Goal: Task Accomplishment & Management: Manage account settings

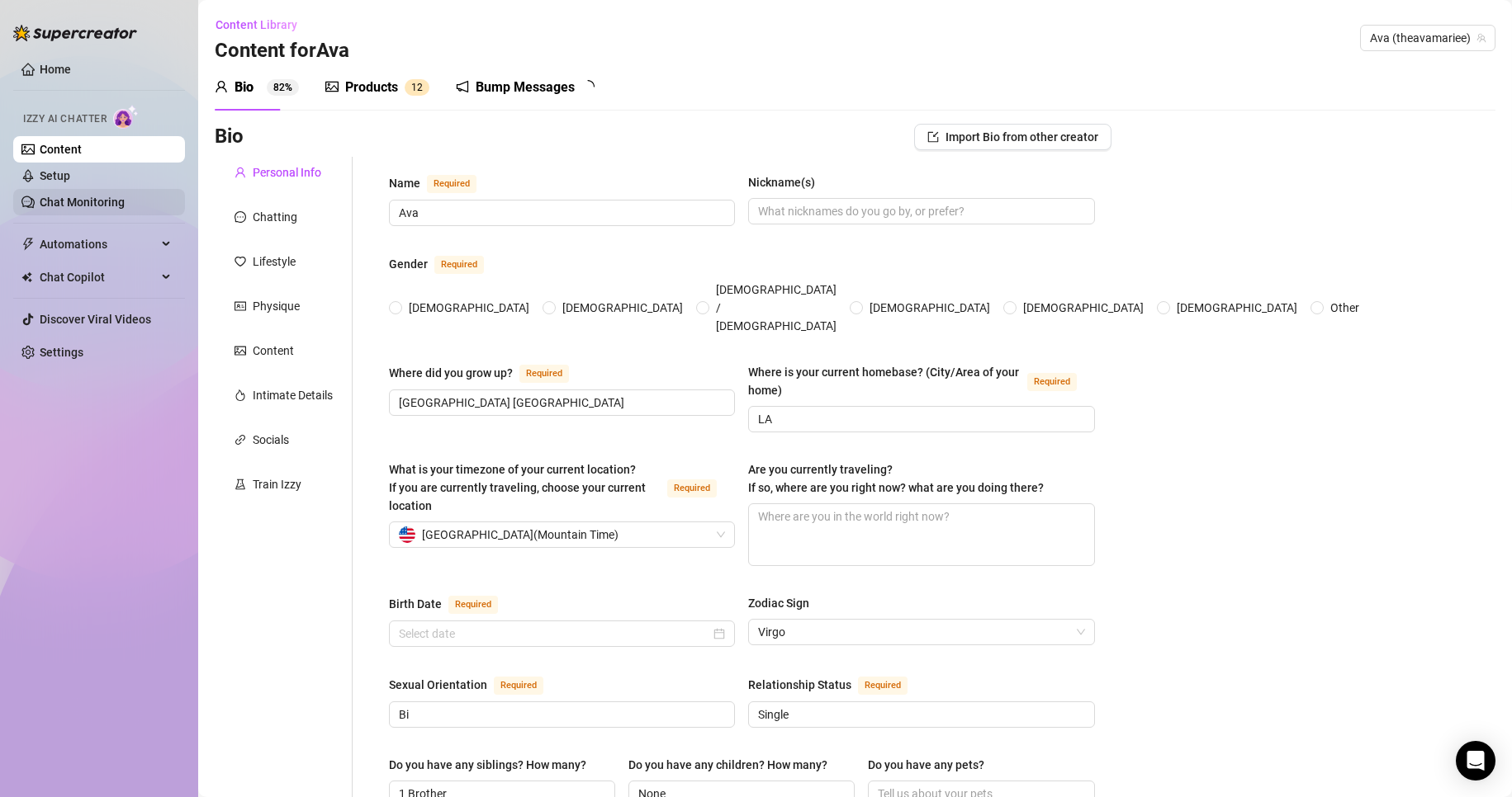
type input "Ava"
type input "[GEOGRAPHIC_DATA] [GEOGRAPHIC_DATA]"
type input "LA"
type input "Bi"
type input "Single"
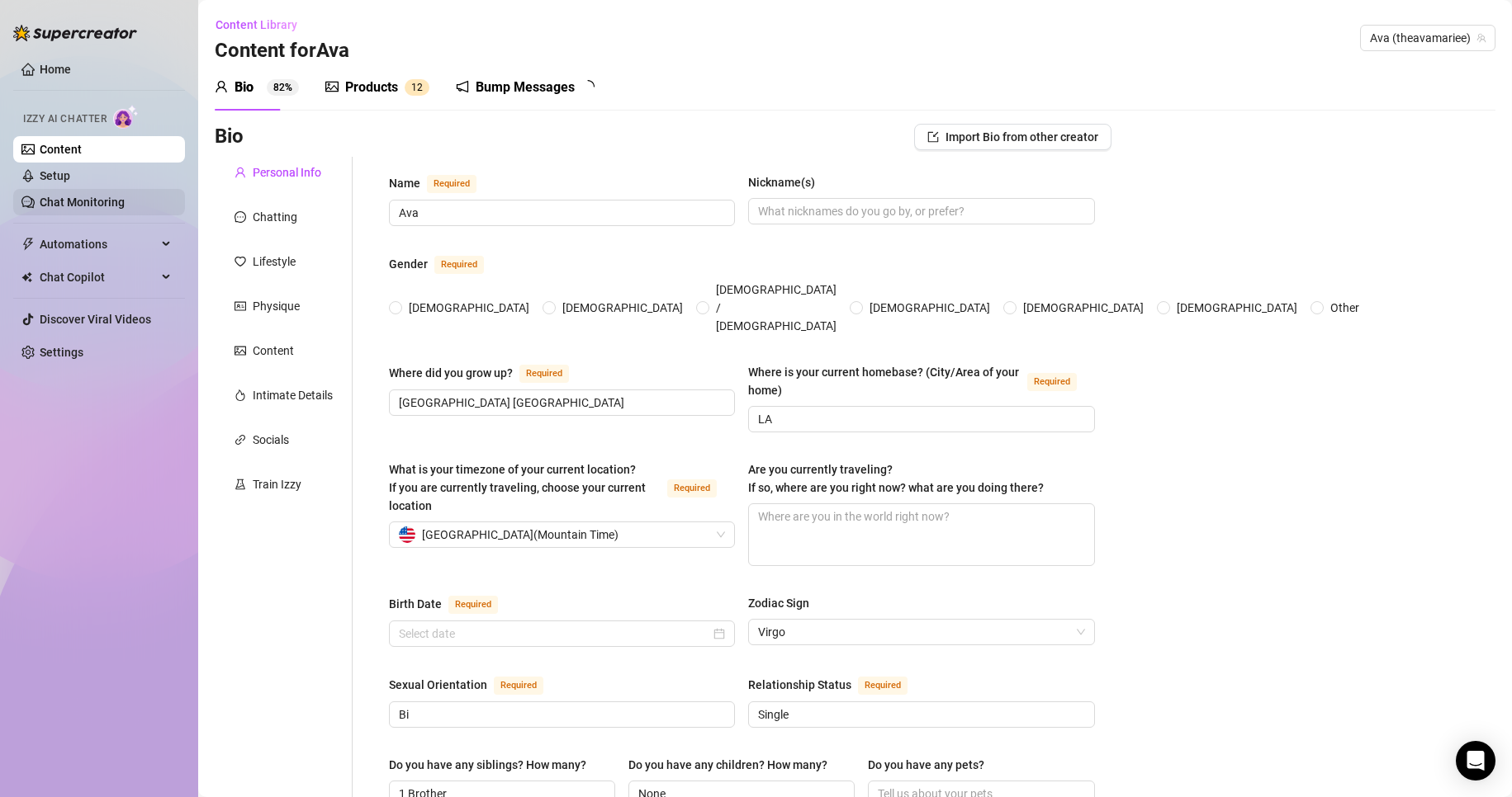
type input "1 Brother"
type input "None"
type input "streamer and social media influencer"
type input "Dental assistant, boba shop, [GEOGRAPHIC_DATA]"
type input "Associates degree and Dental assistant certificaton"
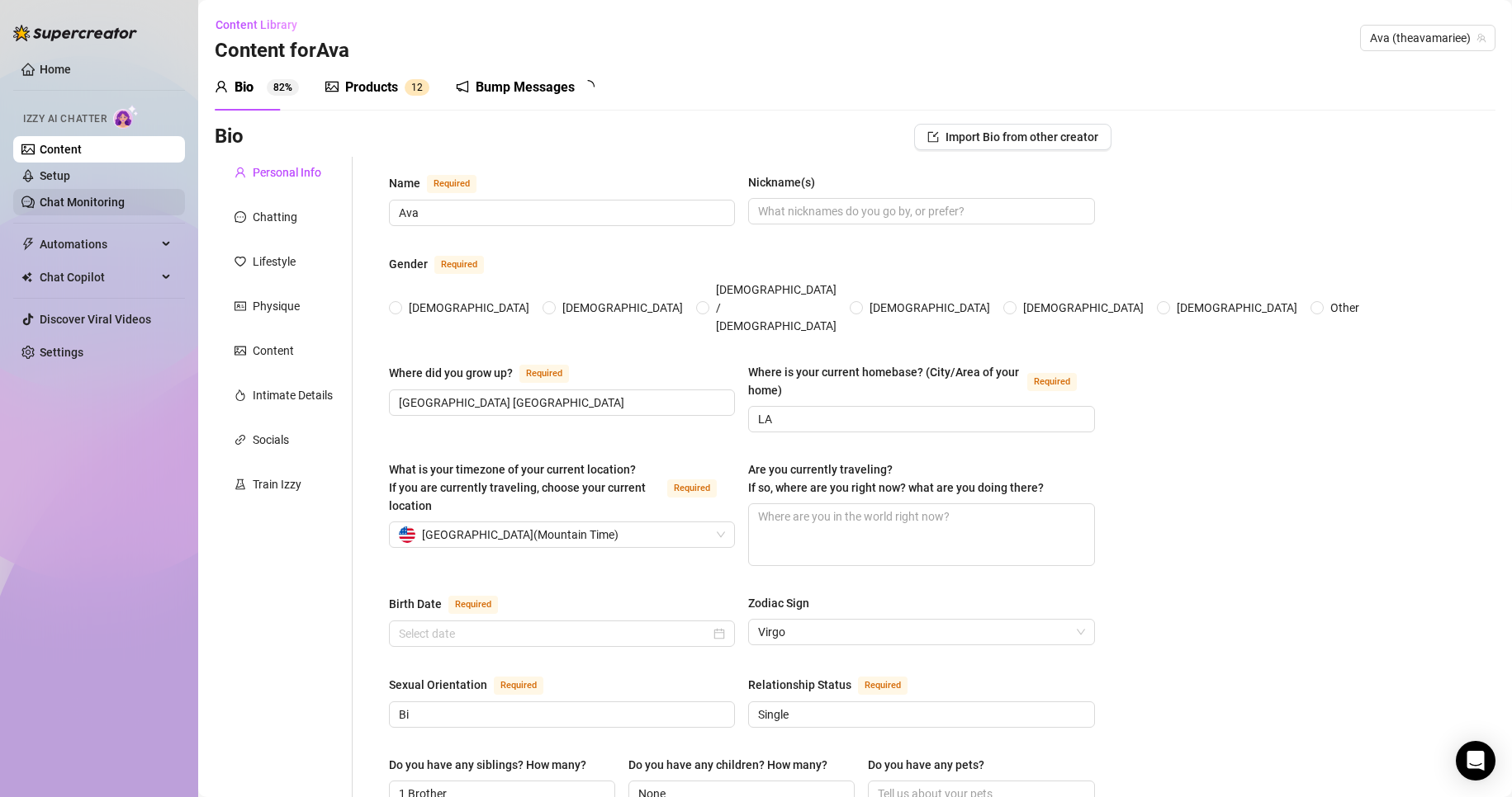
type input "None"
type textarea "Own more property and travel more"
type textarea "I went to [PERSON_NAME]’s birthday party and took shrooms and got too loopy and…"
type textarea "I played in a co ed flag football league, I like to record music sometimes, and…"
type input "[DATE]"
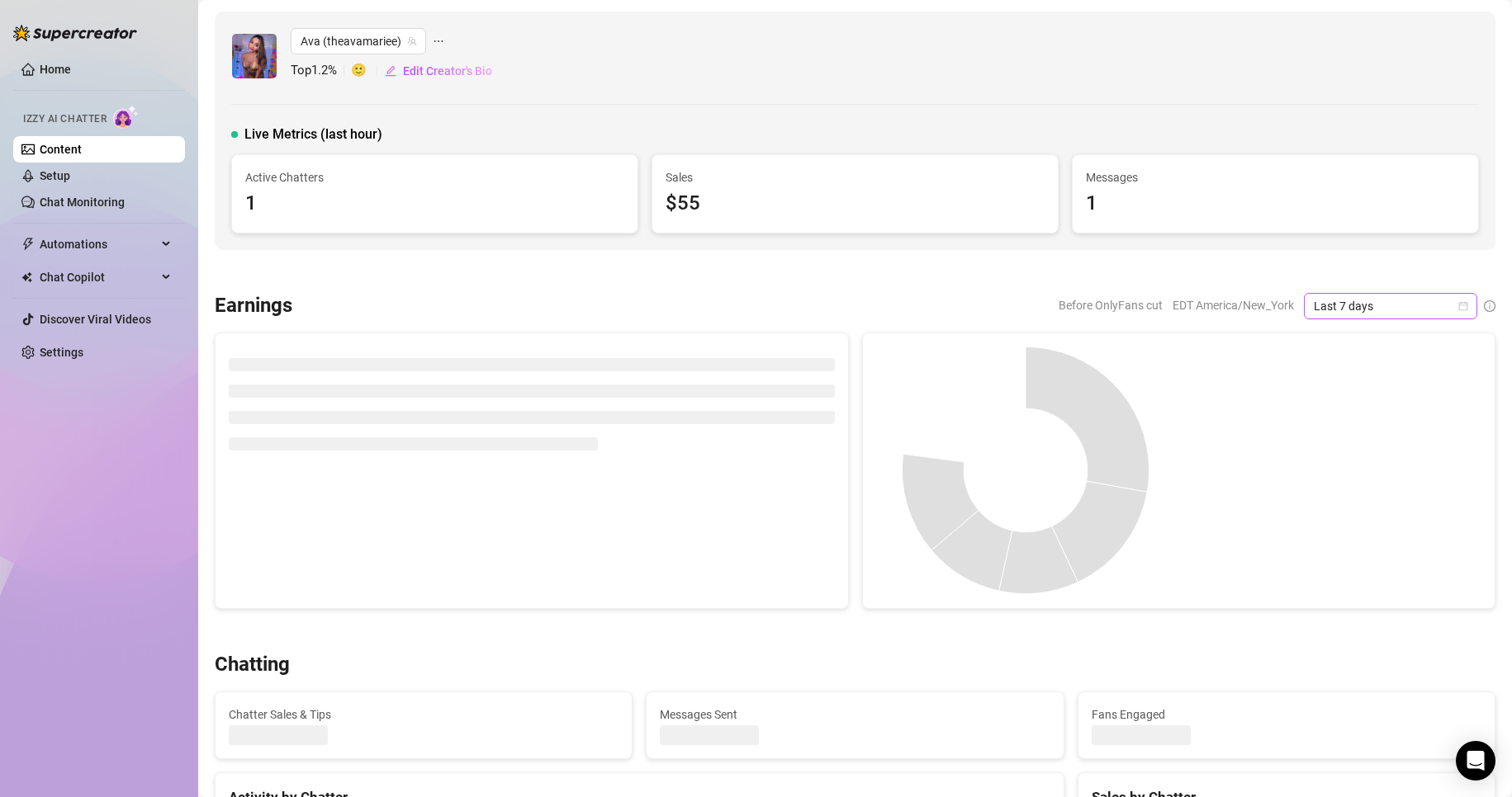
click at [1459, 310] on icon "calendar" at bounding box center [1464, 306] width 9 height 9
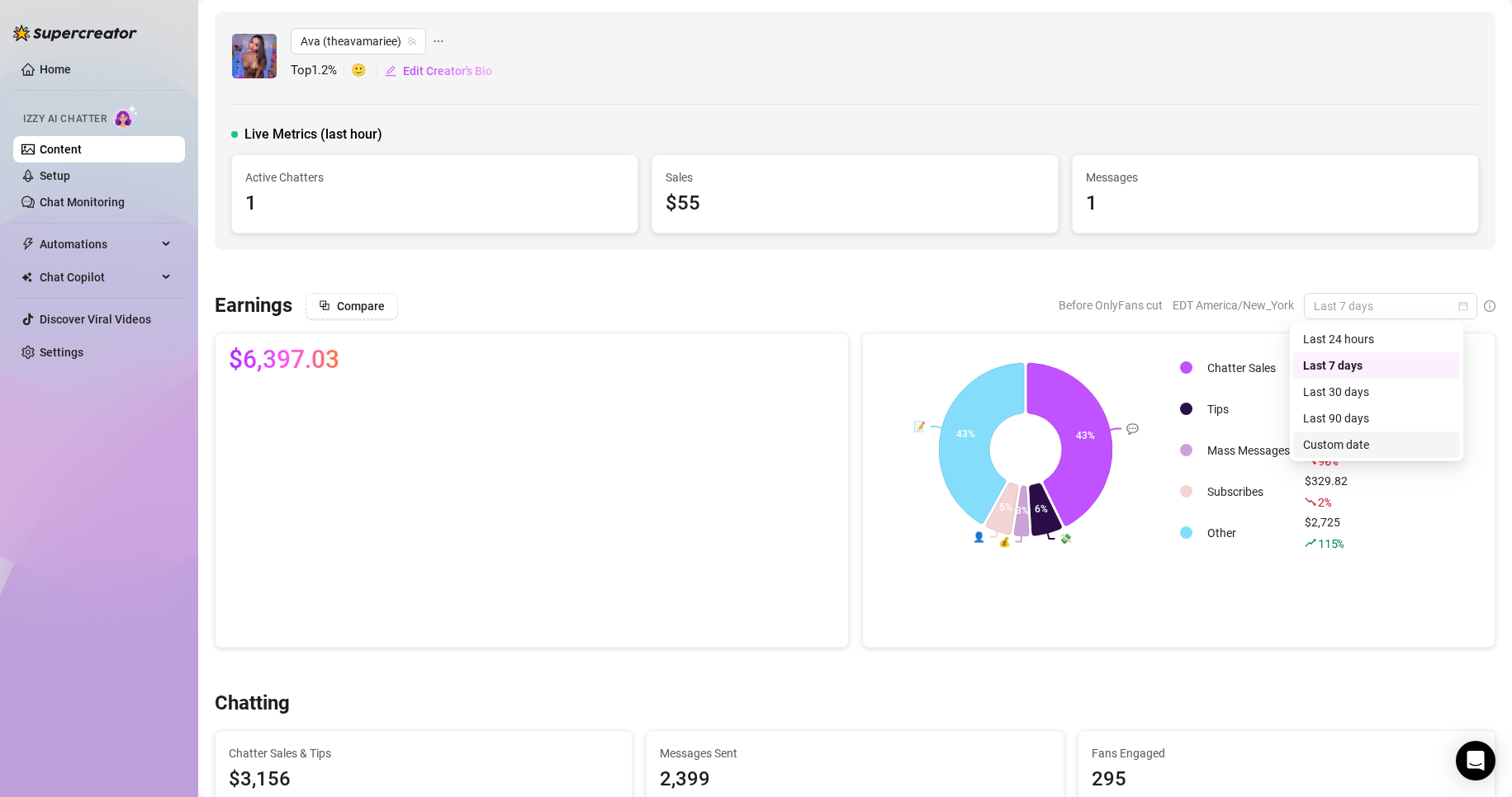
click at [1336, 444] on div "Custom date" at bounding box center [1376, 445] width 147 height 19
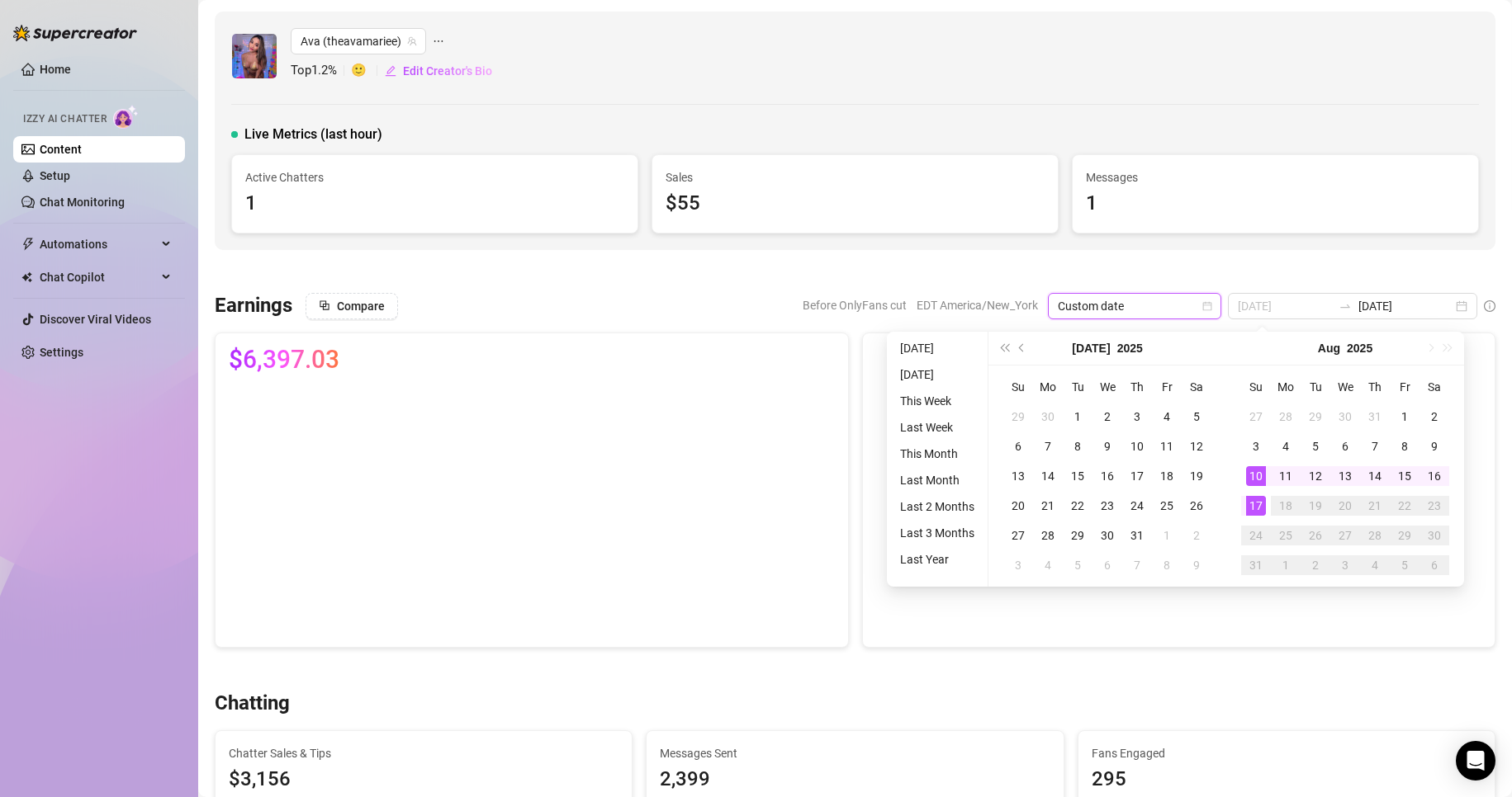
type input "[DATE]"
click at [1257, 503] on div "17" at bounding box center [1255, 505] width 20 height 20
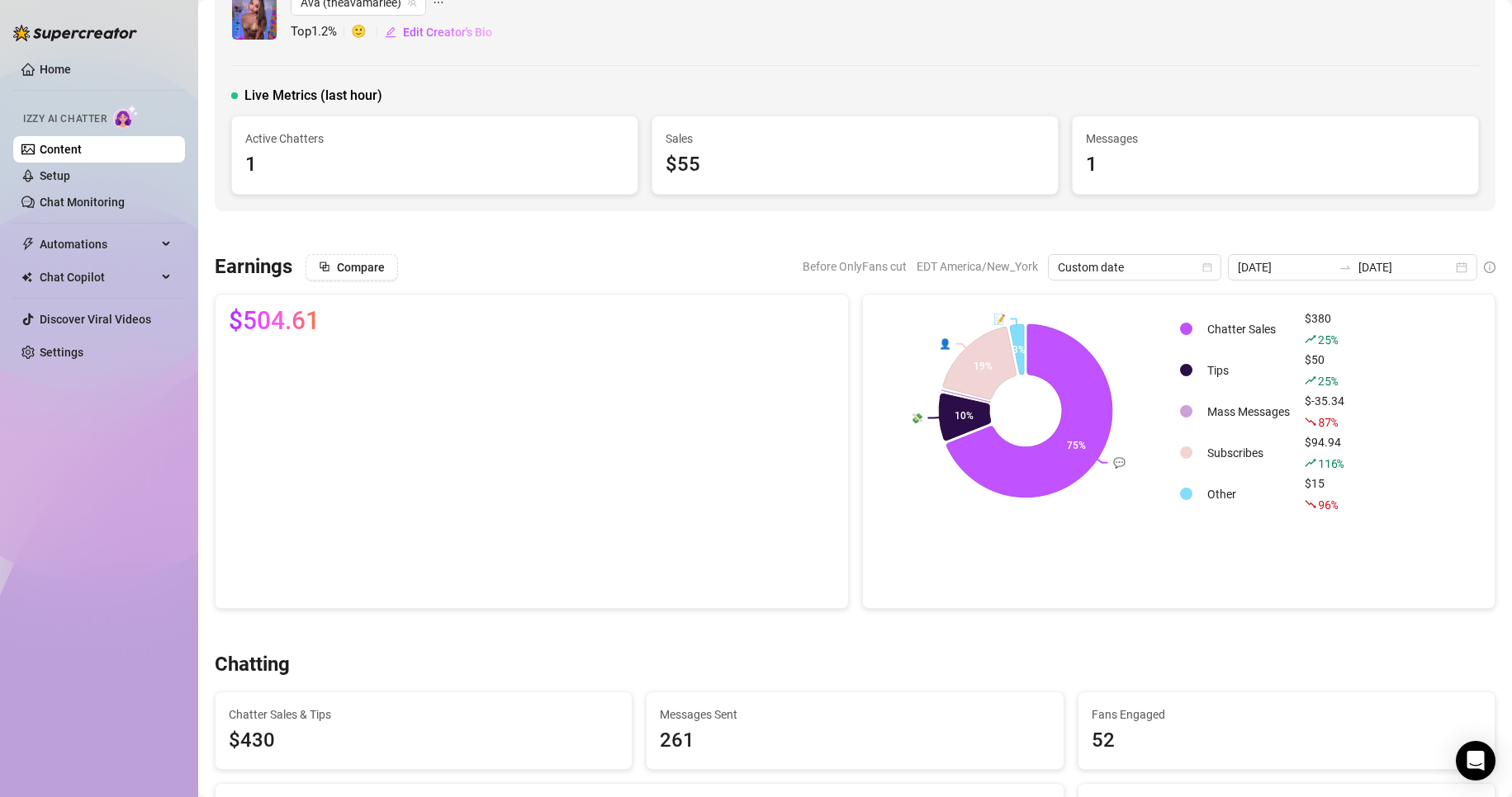
scroll to position [26, 0]
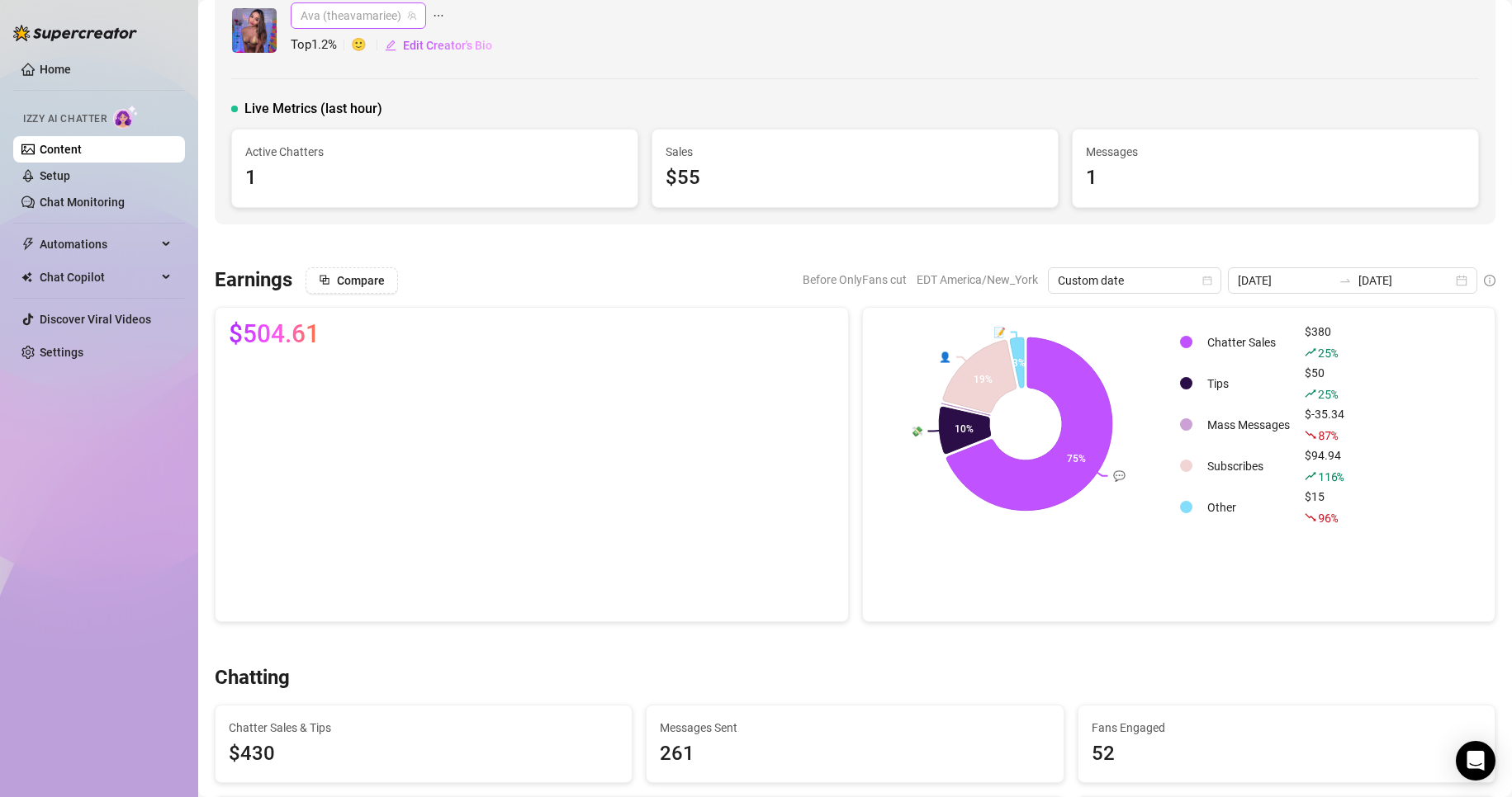
click at [346, 19] on span "Ava (theavamariee)" at bounding box center [358, 16] width 115 height 25
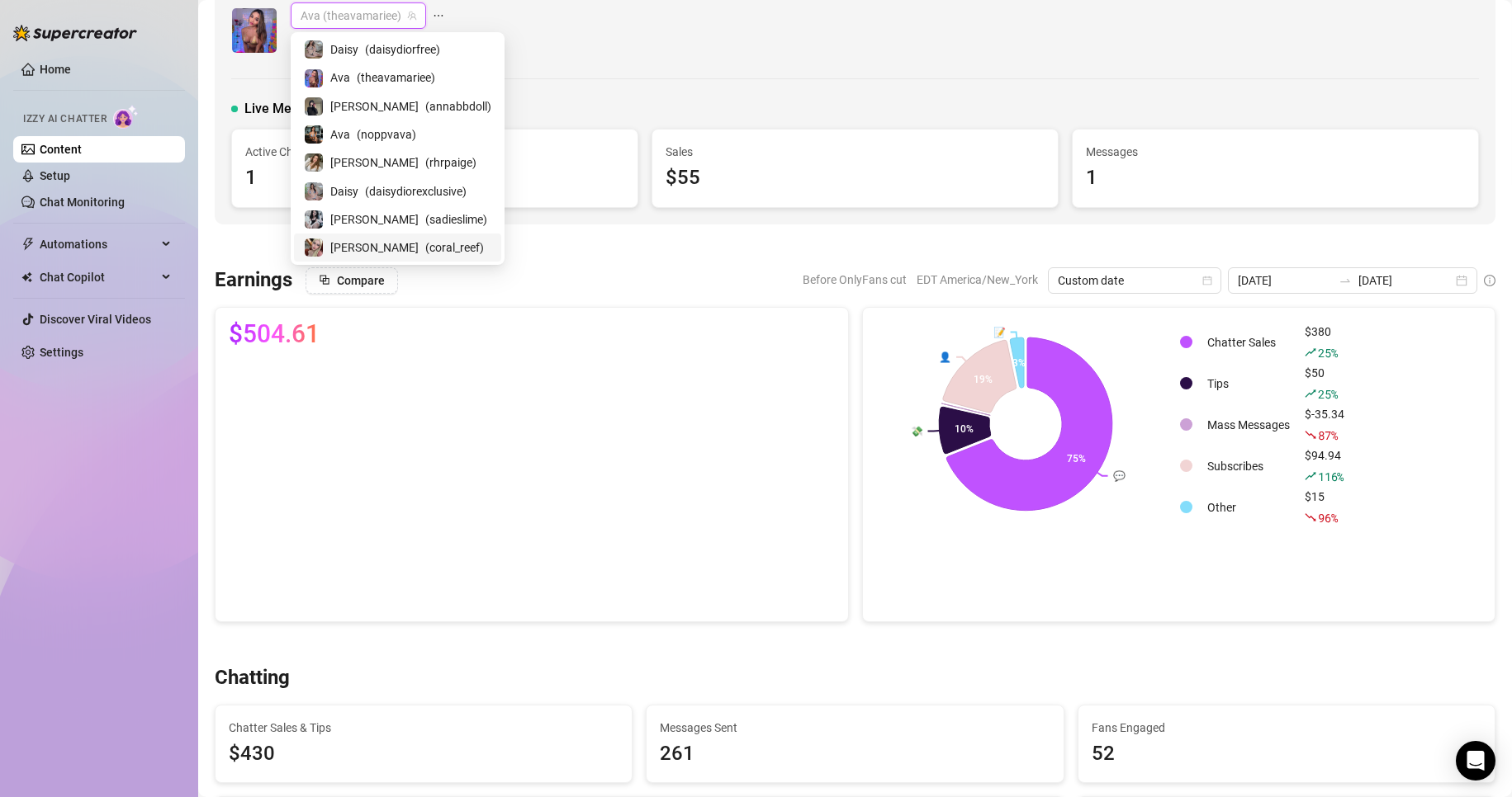
click at [358, 240] on div "[PERSON_NAME] ( coral_reef )" at bounding box center [397, 247] width 187 height 20
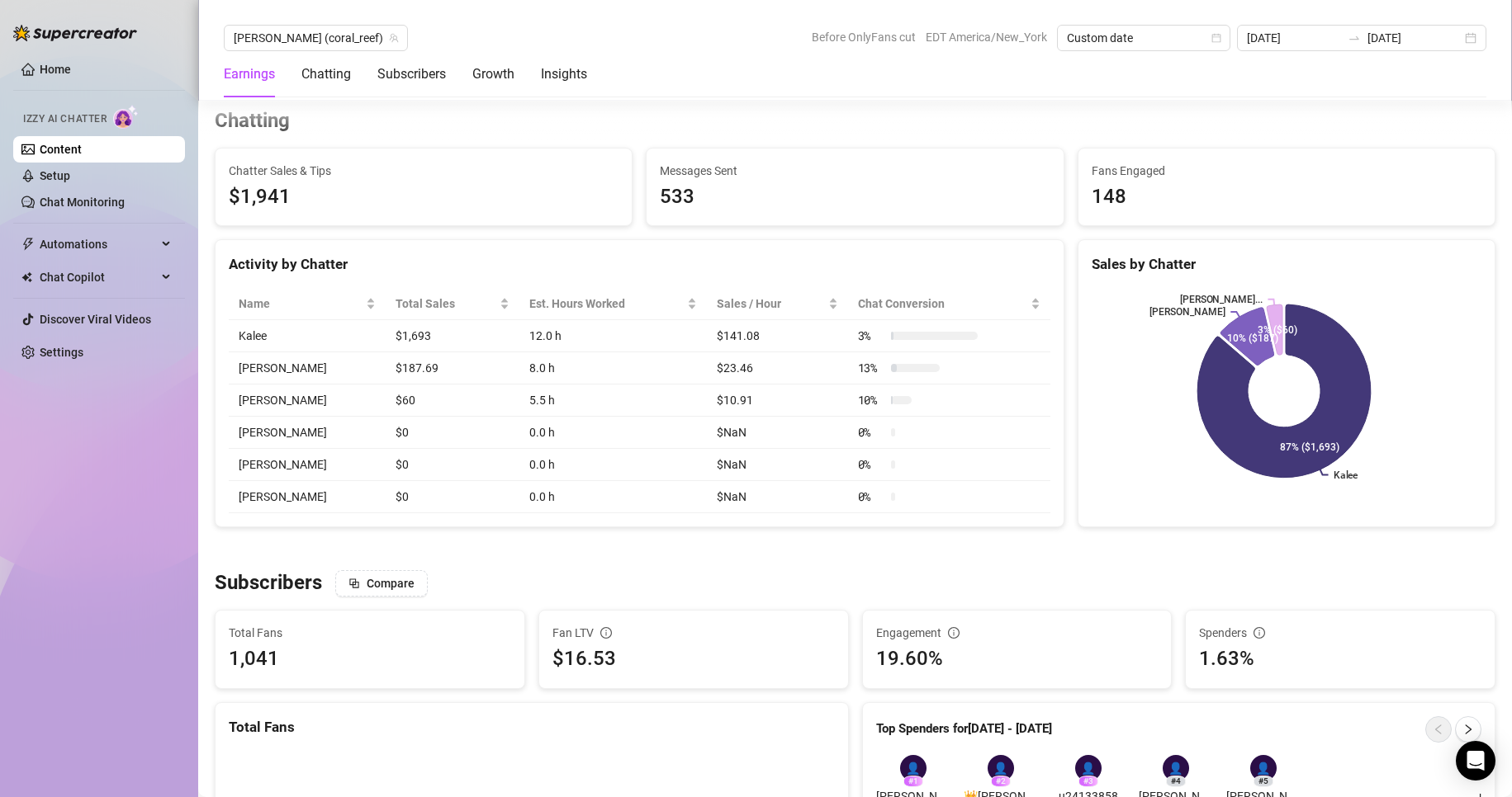
scroll to position [649, 0]
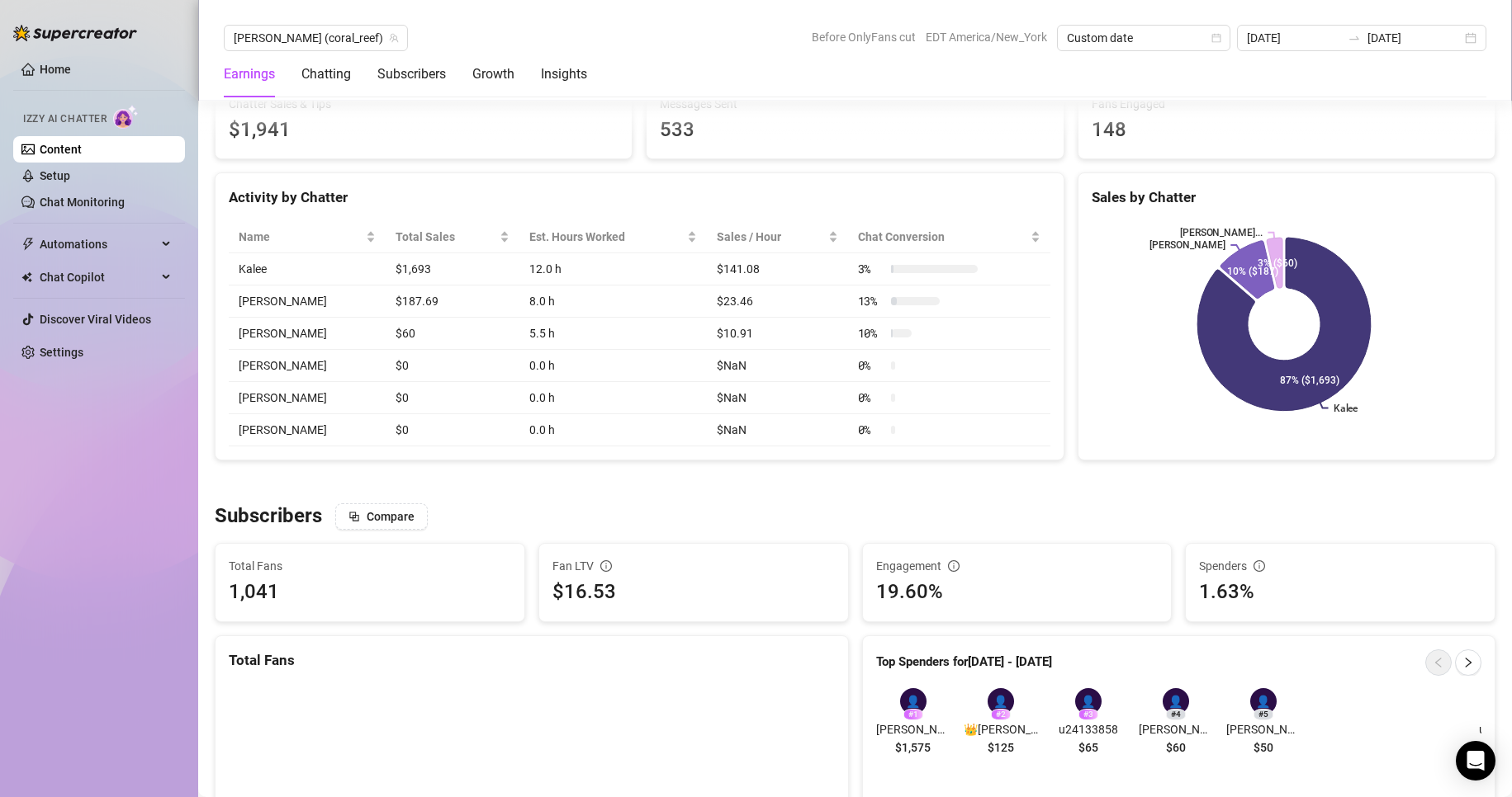
click at [1284, 125] on div "148" at bounding box center [1286, 130] width 390 height 32
click at [1474, 38] on div "[DATE] [DATE]" at bounding box center [1361, 38] width 249 height 26
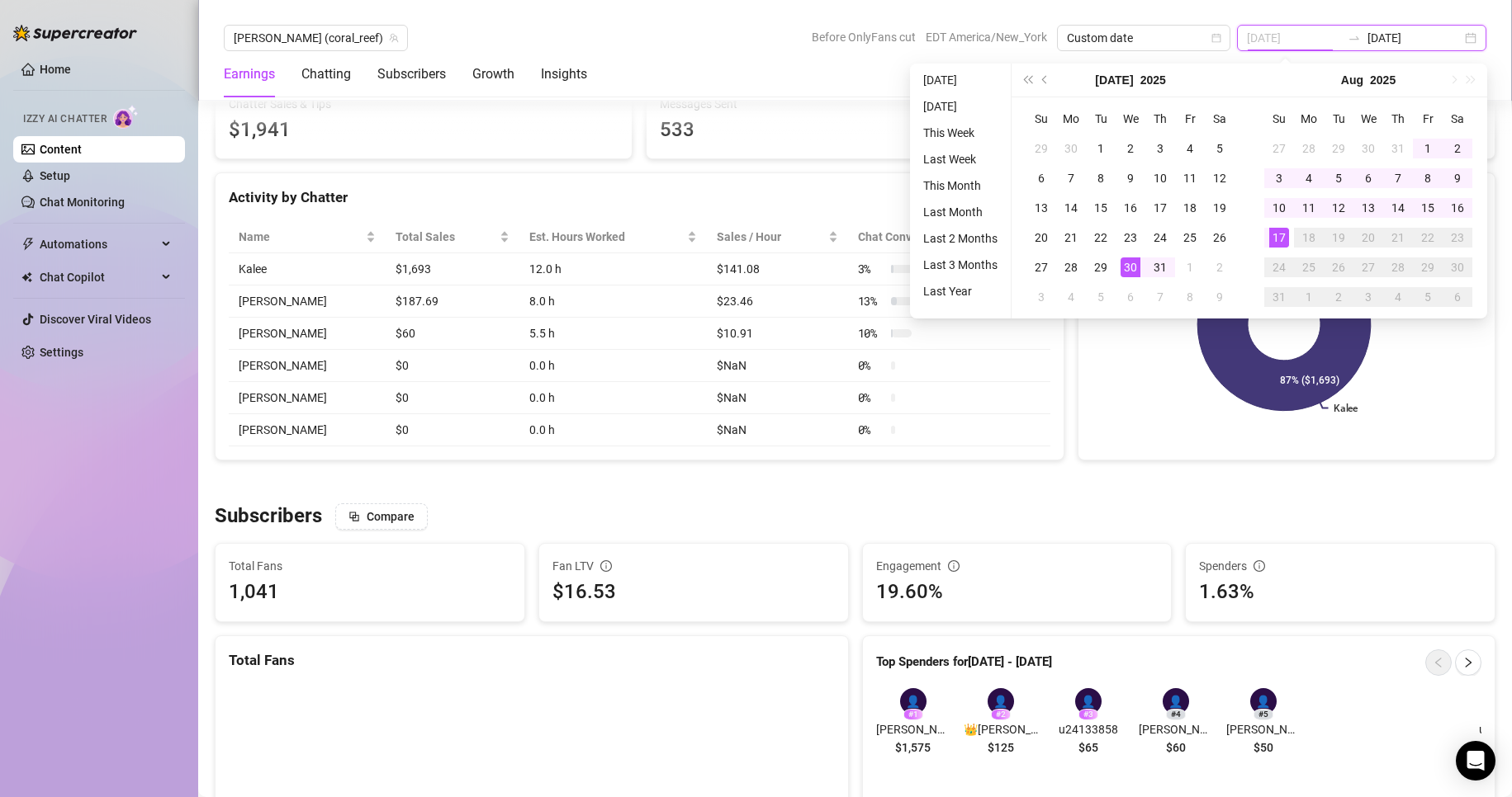
type input "[DATE]"
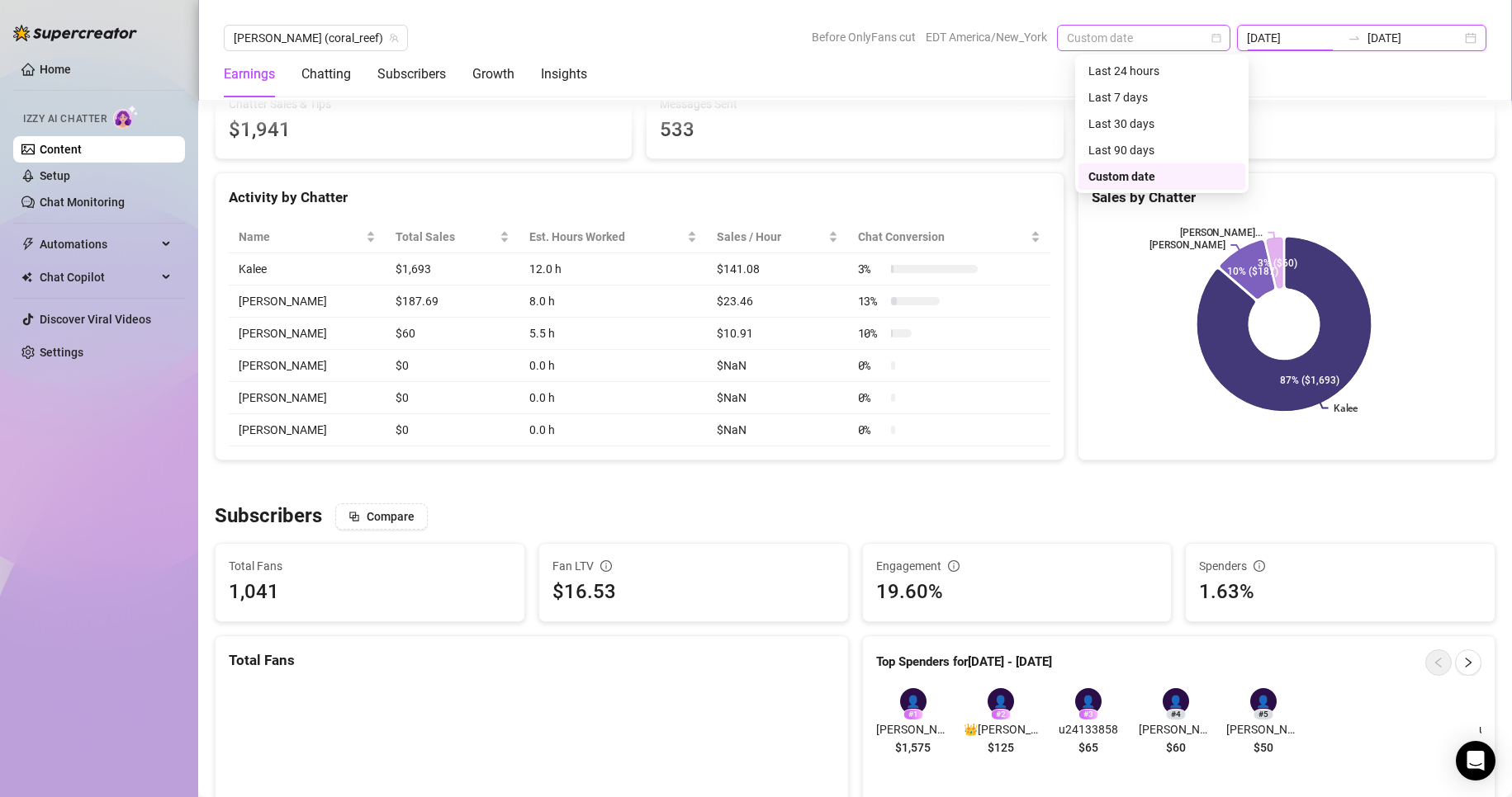
click at [1199, 45] on span "Custom date" at bounding box center [1144, 38] width 154 height 25
click at [1129, 64] on div "Last 24 hours" at bounding box center [1162, 72] width 147 height 19
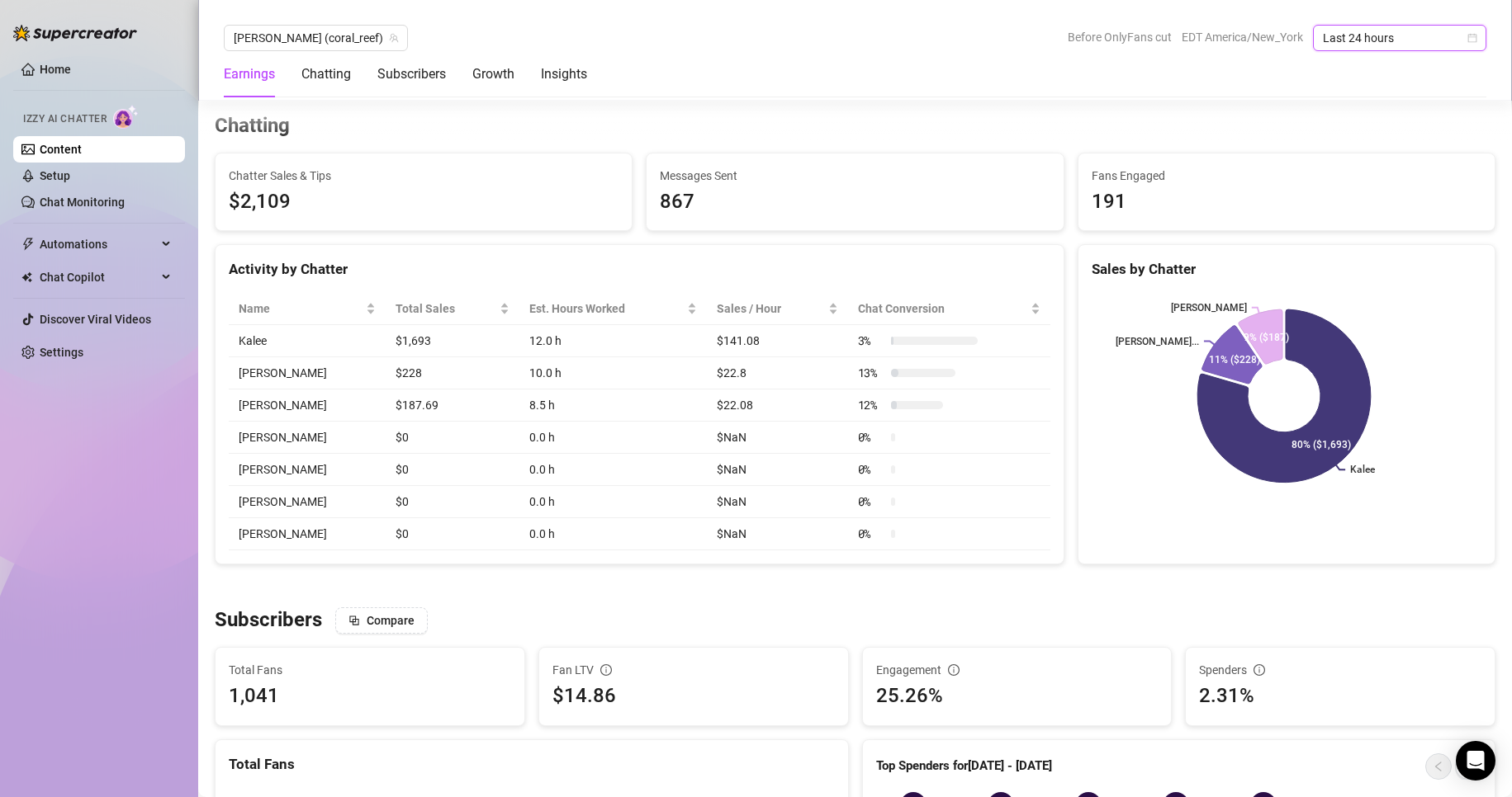
scroll to position [598, 0]
click at [285, 50] on div "[PERSON_NAME] (coral_reef)" at bounding box center [315, 38] width 184 height 26
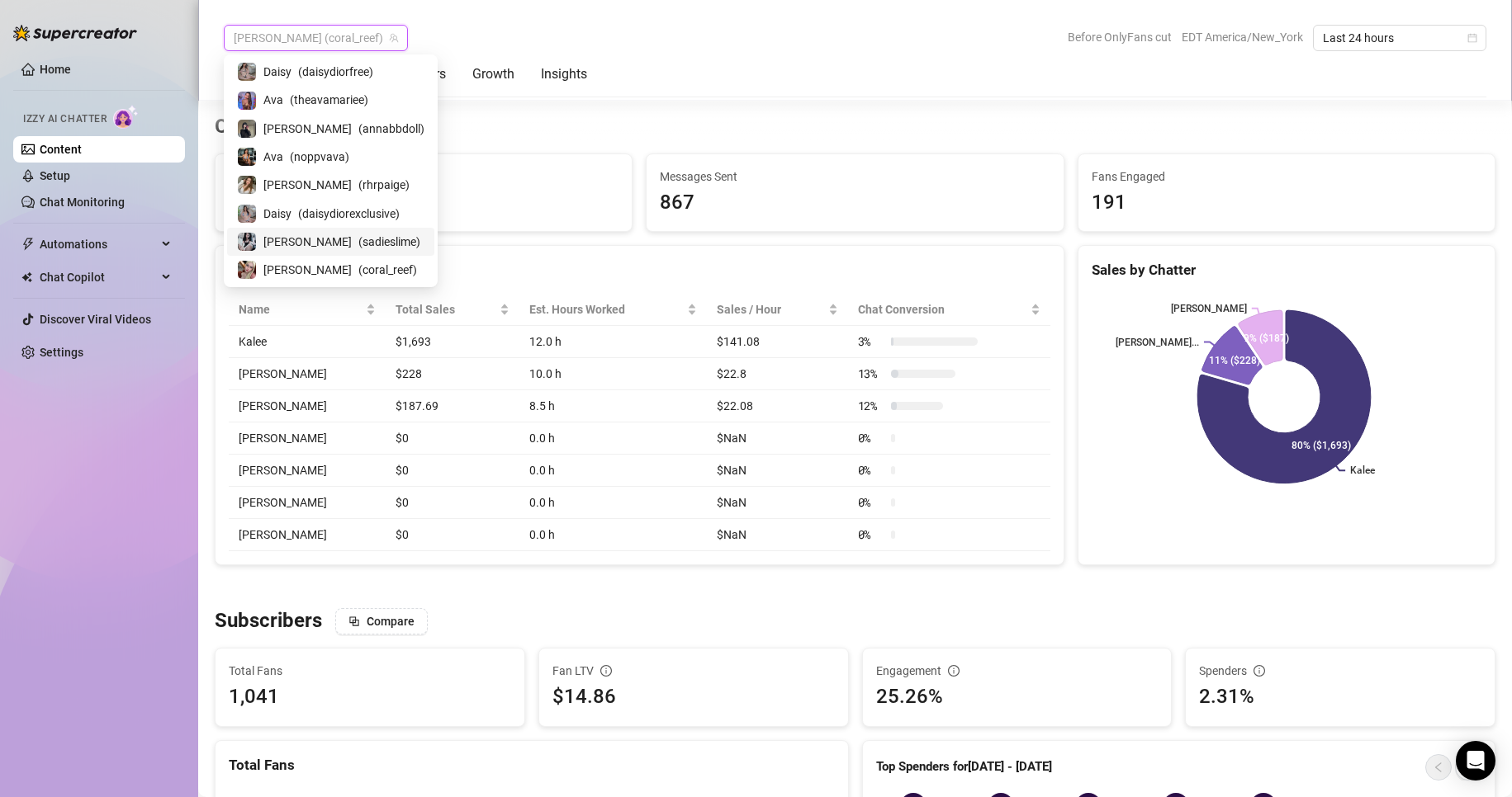
click at [358, 246] on span "( sadieslime )" at bounding box center [389, 242] width 62 height 19
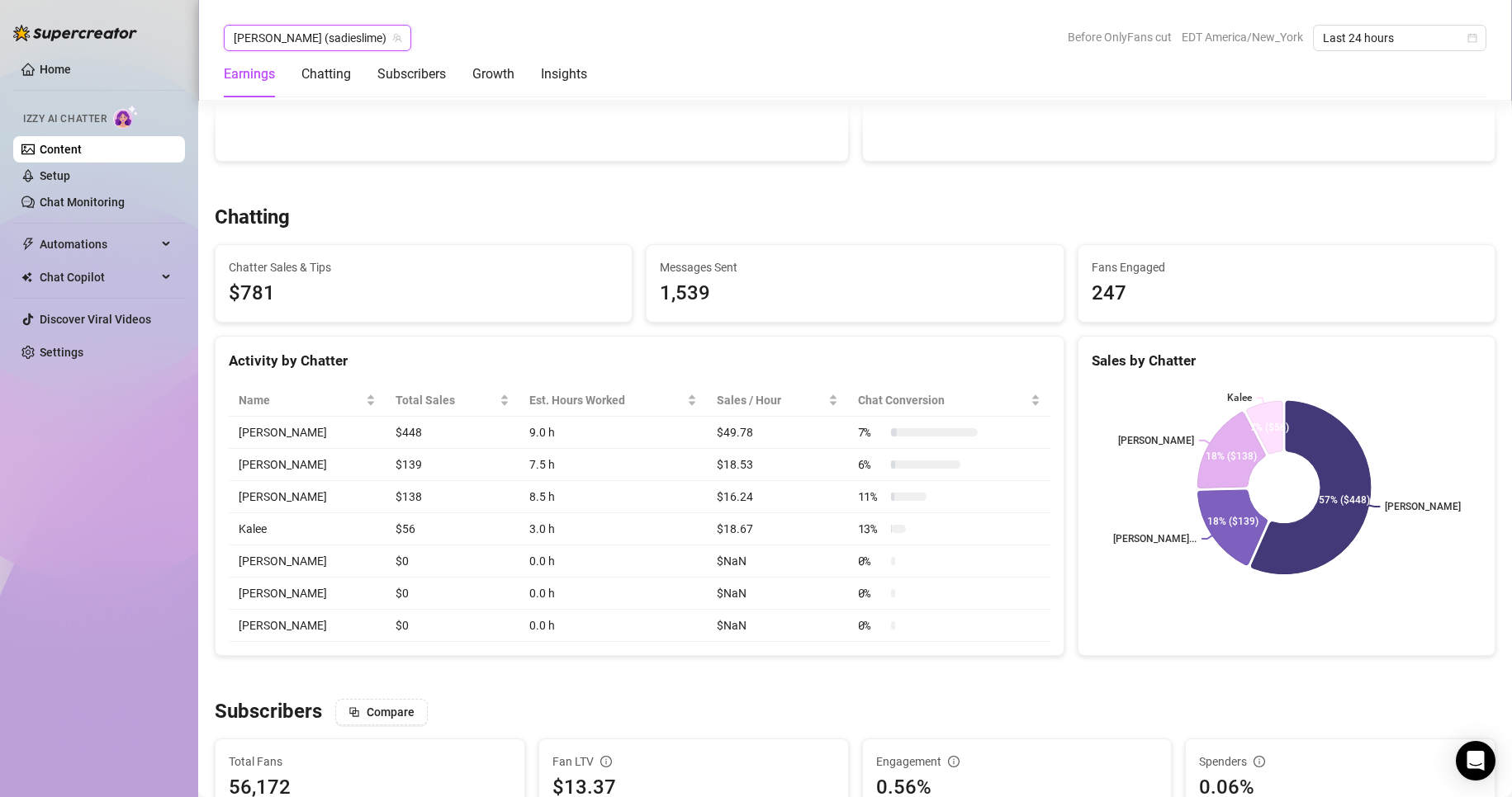
scroll to position [507, 0]
click at [1388, 47] on span "Last 24 hours" at bounding box center [1399, 38] width 154 height 25
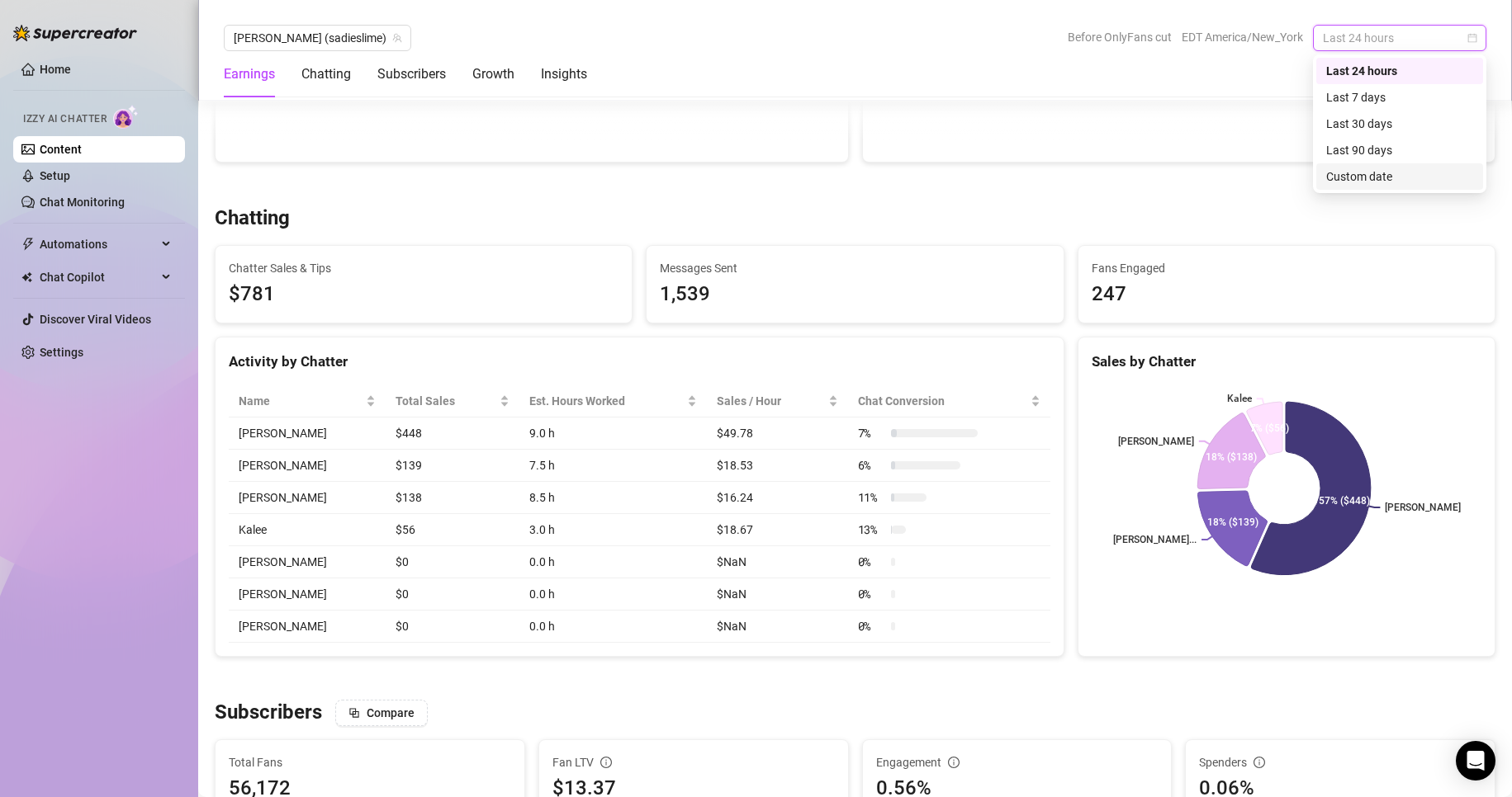
click at [1361, 172] on div "Custom date" at bounding box center [1399, 177] width 147 height 19
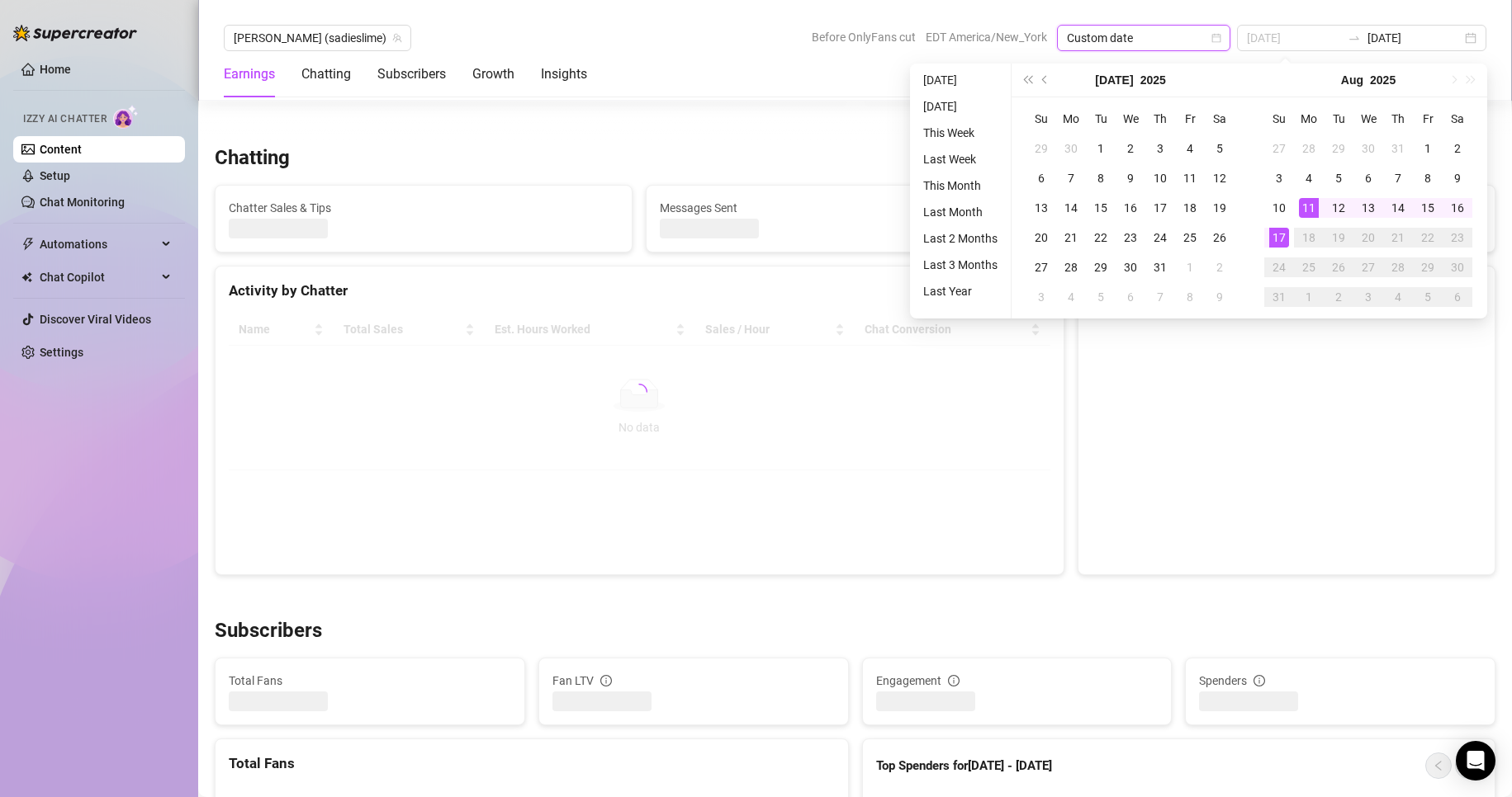
type input "[DATE]"
click at [1280, 237] on div "17" at bounding box center [1278, 237] width 20 height 20
type input "[DATE]"
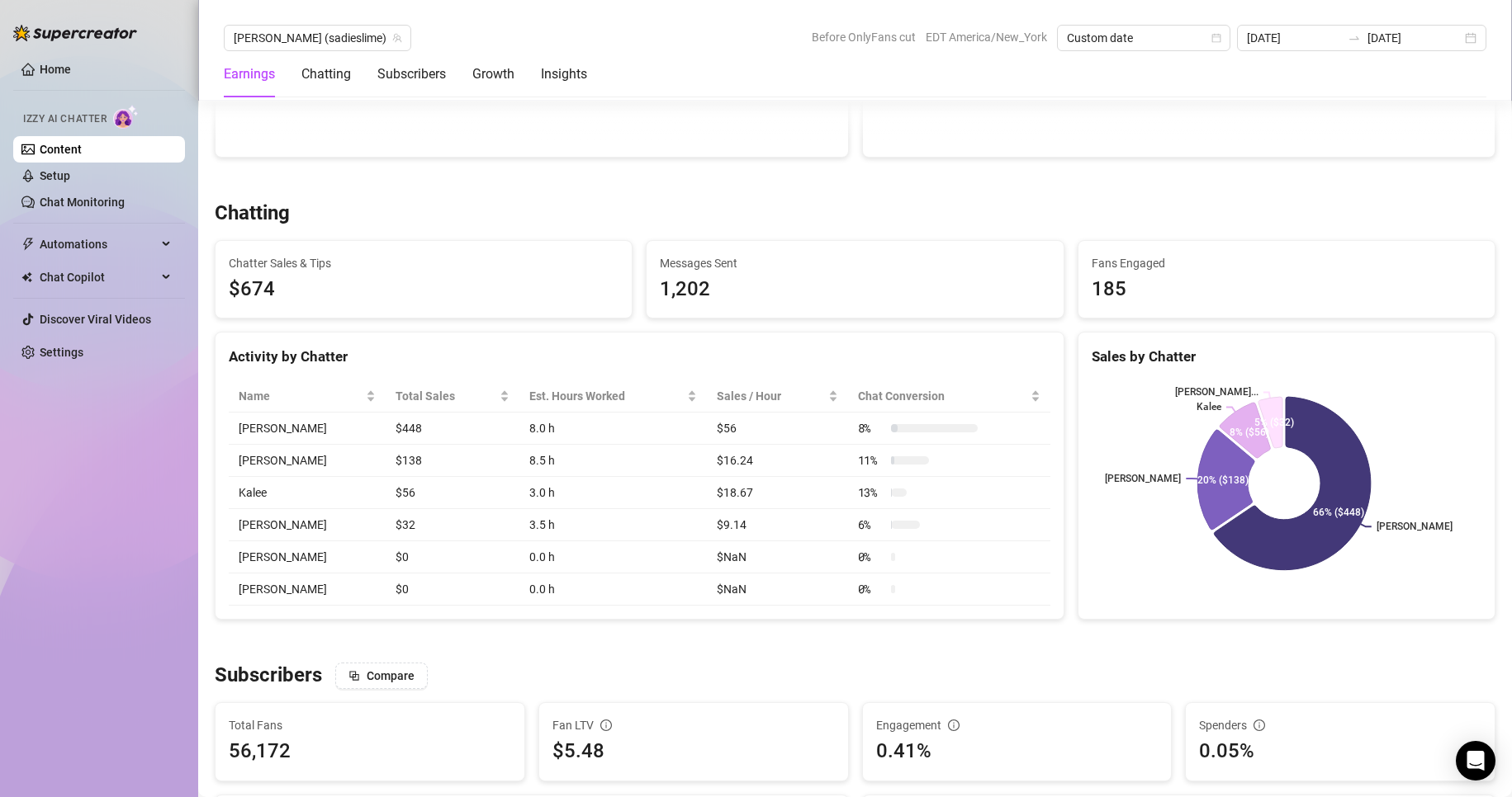
scroll to position [470, 0]
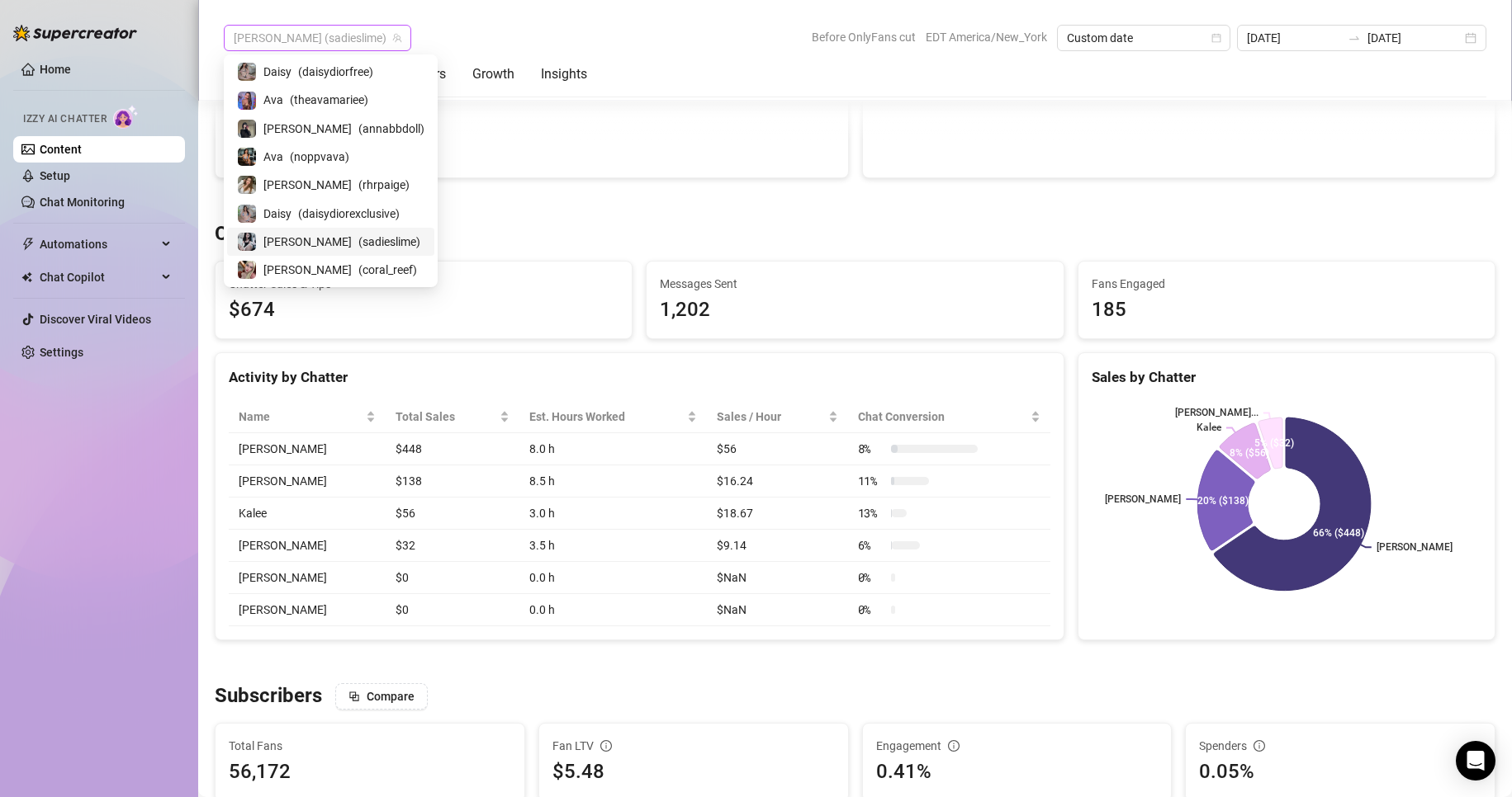
click at [316, 33] on span "[PERSON_NAME] (sadieslime)" at bounding box center [317, 38] width 167 height 25
click at [358, 183] on span "( rhrpaige )" at bounding box center [383, 185] width 51 height 19
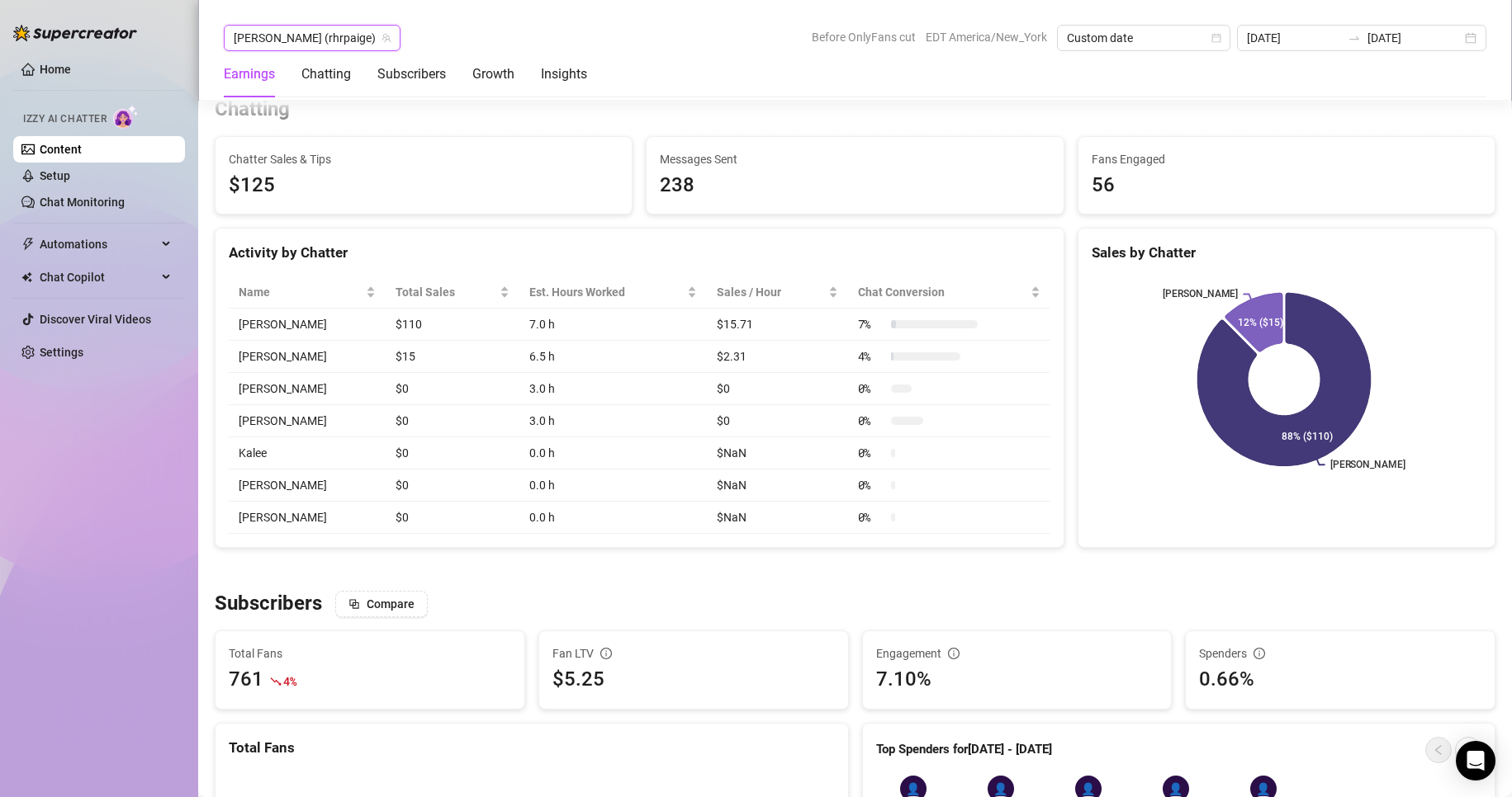
scroll to position [573, 0]
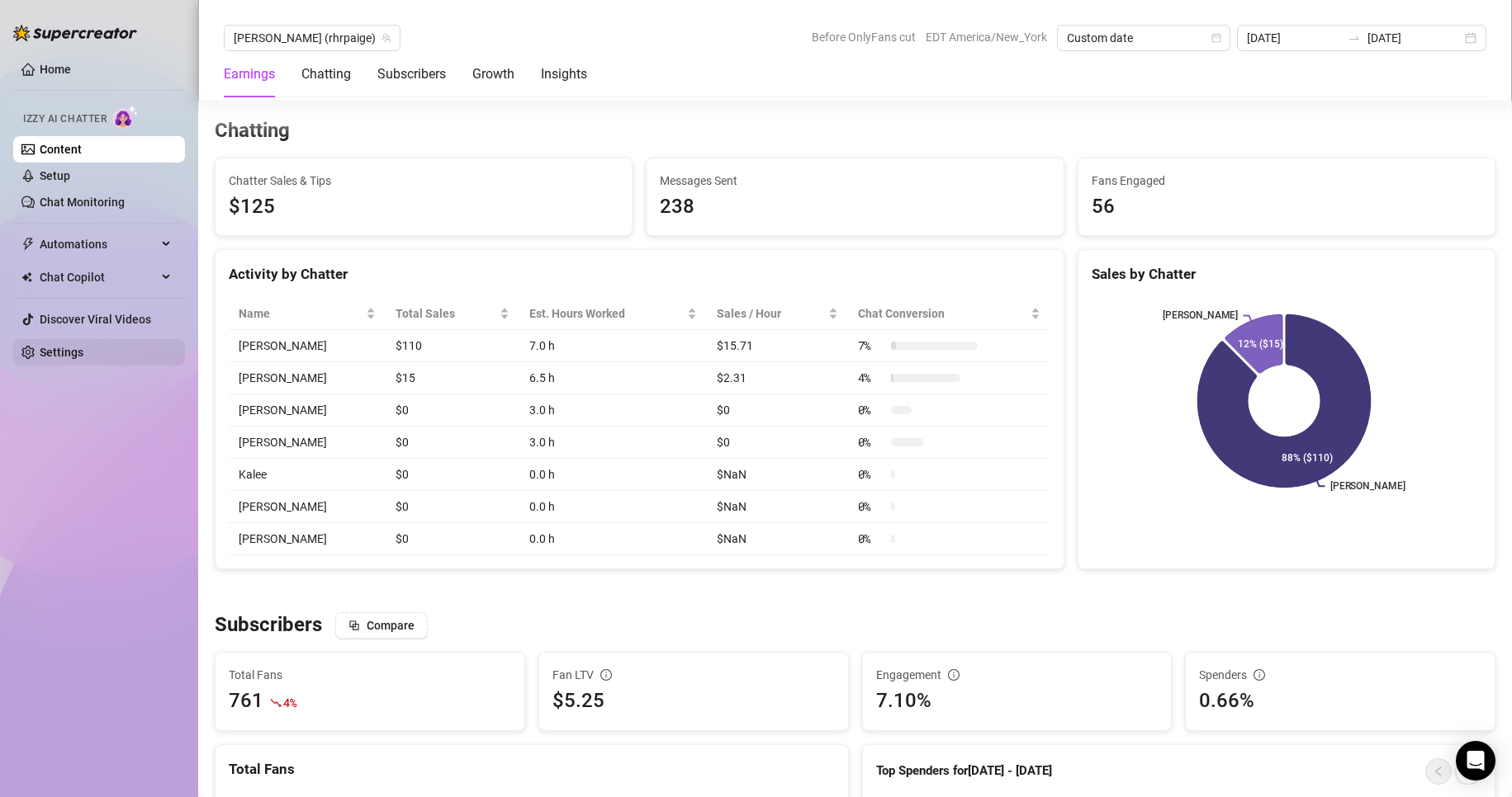
click at [60, 354] on link "Settings" at bounding box center [61, 352] width 44 height 13
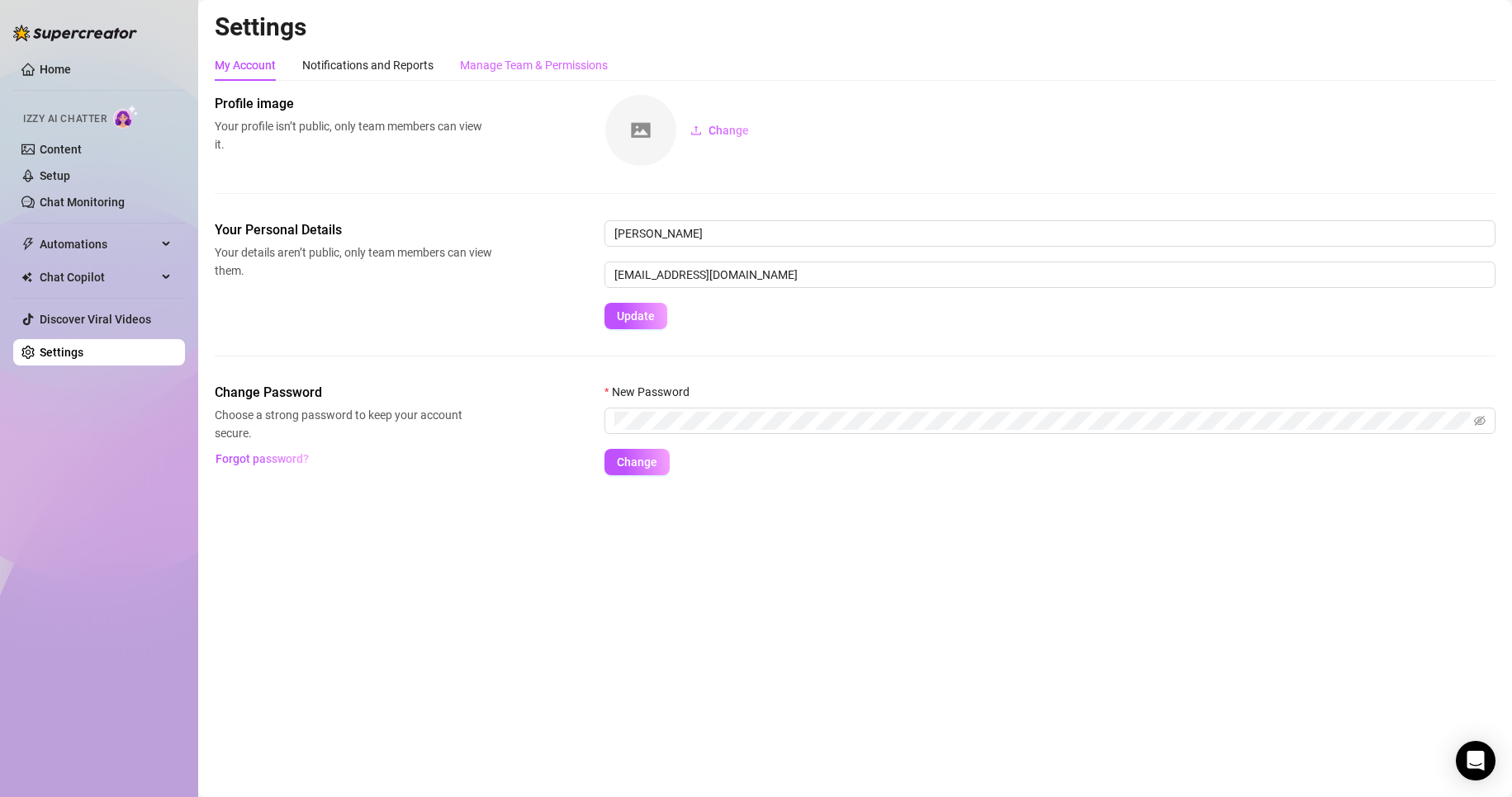
click at [532, 77] on div "Manage Team & Permissions" at bounding box center [533, 65] width 148 height 32
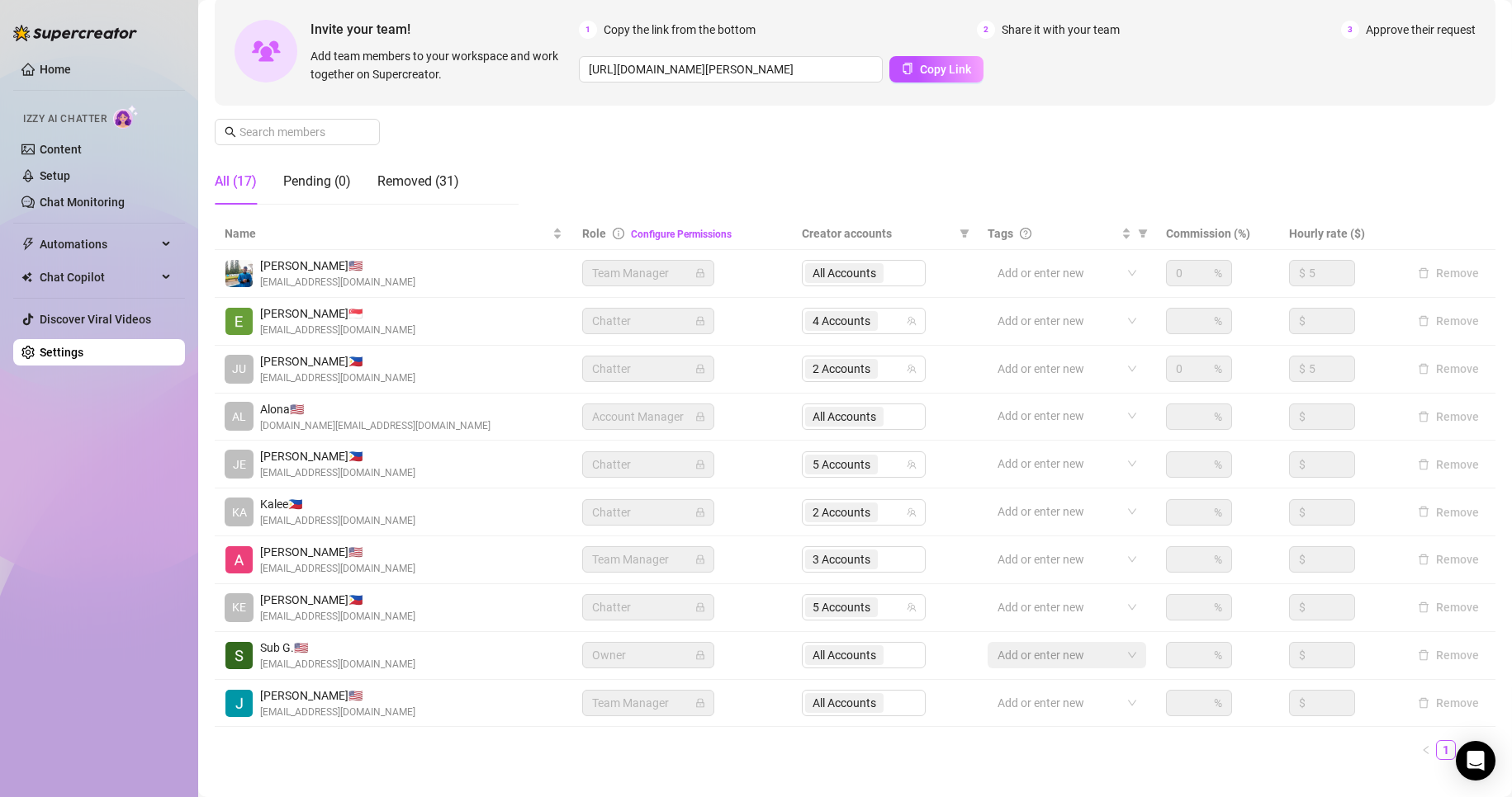
scroll to position [197, 0]
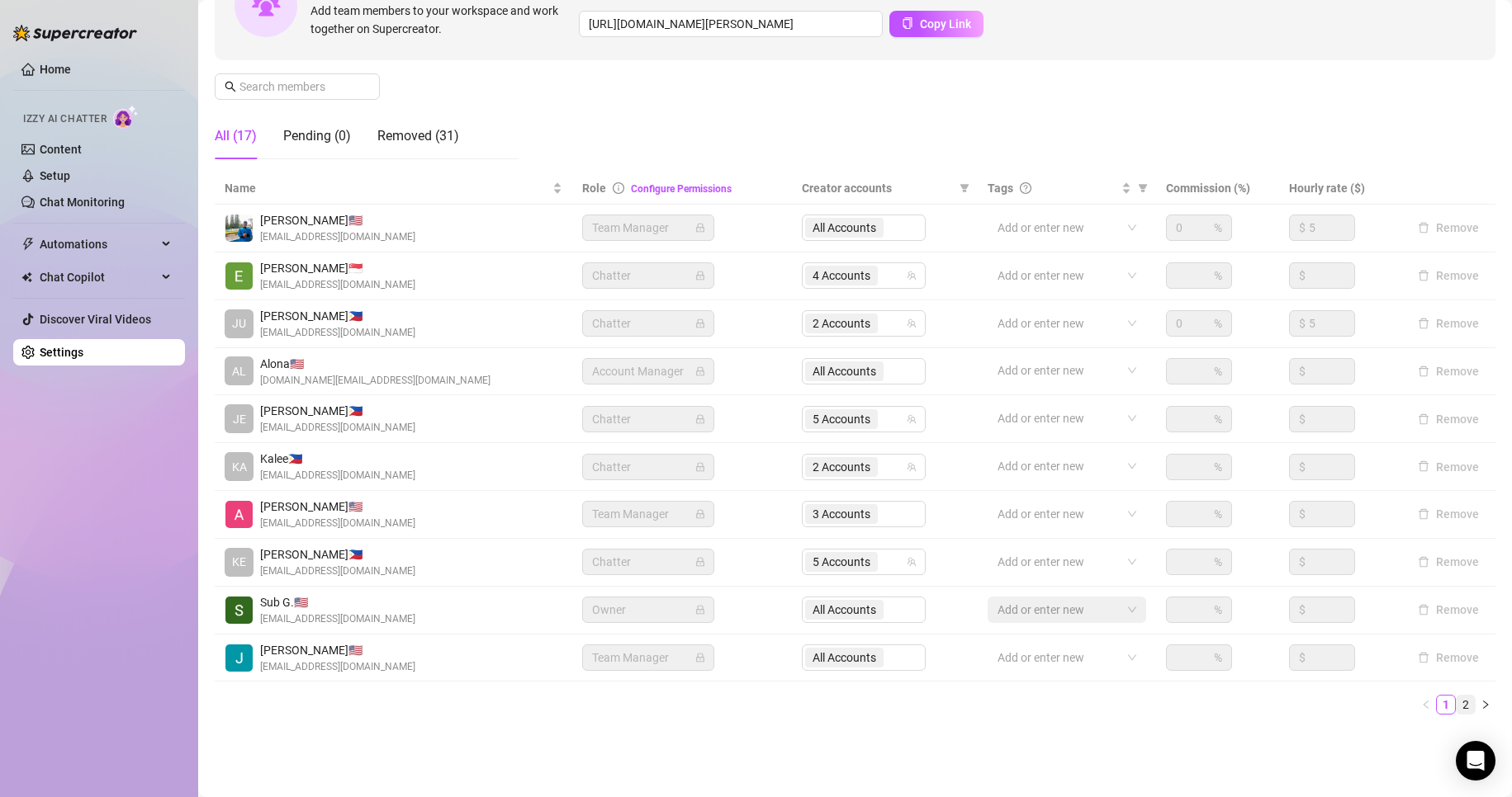
click at [1456, 699] on link "2" at bounding box center [1465, 705] width 19 height 19
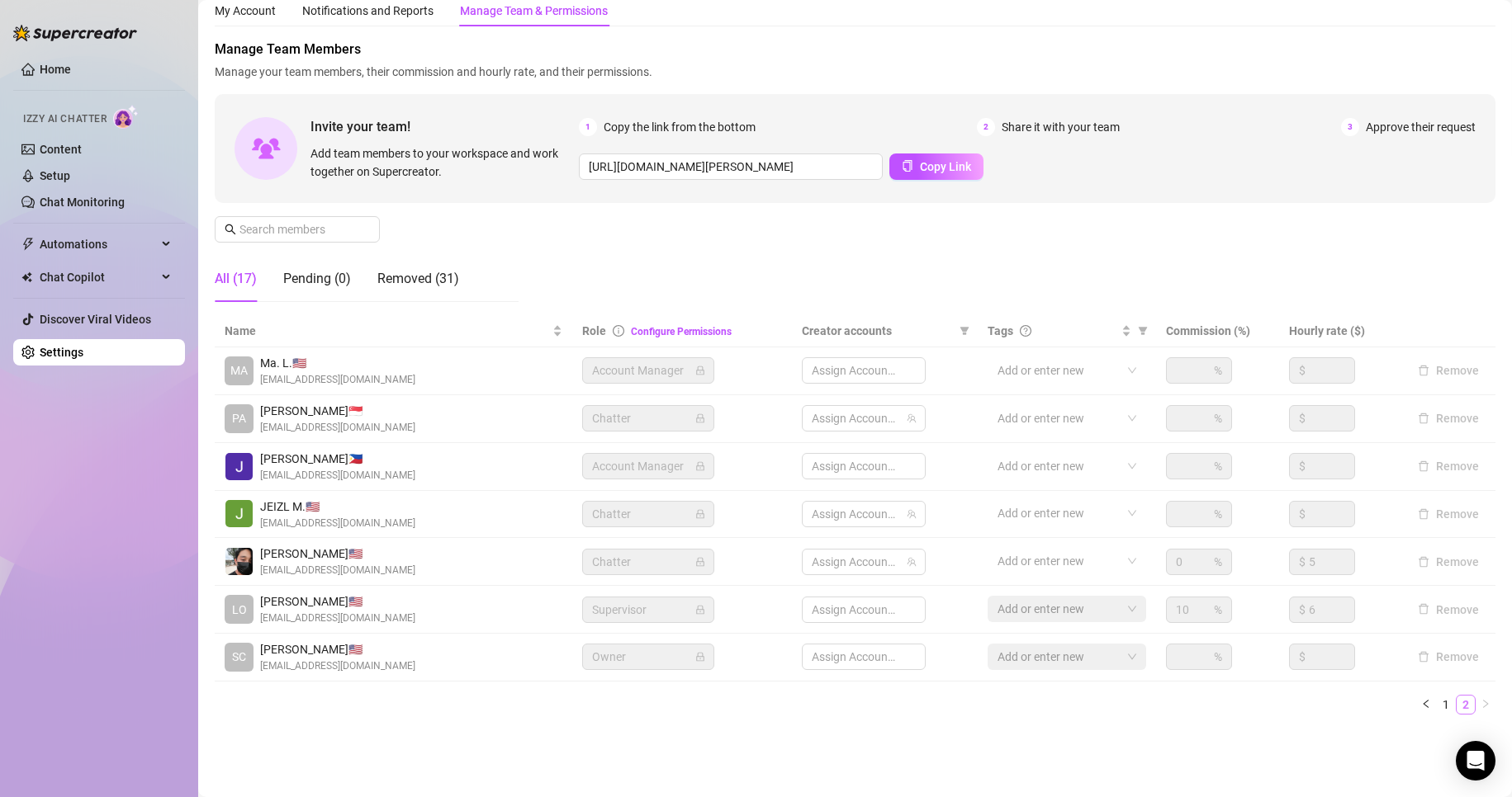
scroll to position [55, 0]
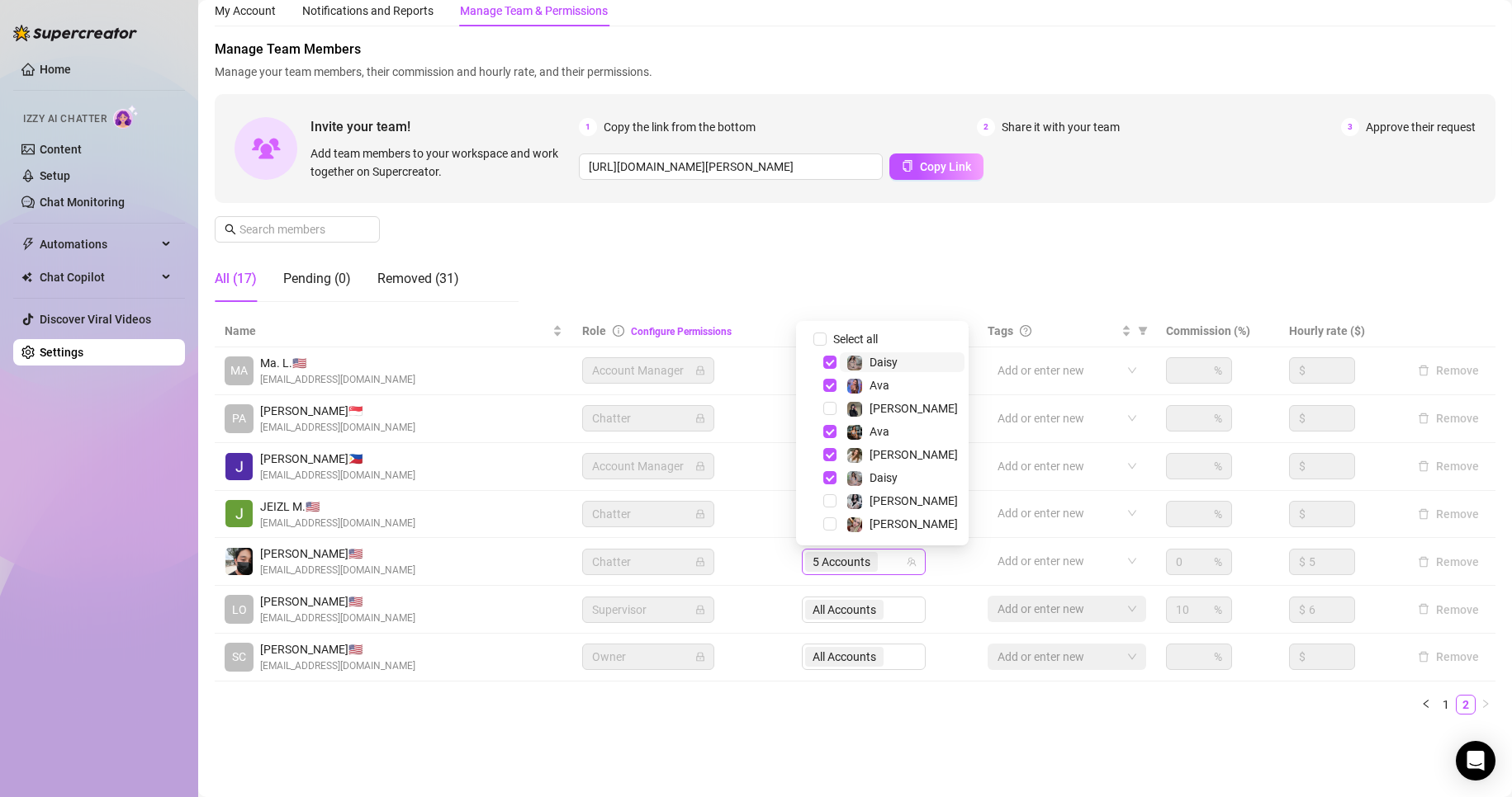
click at [826, 566] on span "5 Accounts" at bounding box center [841, 563] width 58 height 19
click at [828, 359] on span "Select tree node" at bounding box center [830, 362] width 13 height 13
click at [827, 458] on span "Select tree node" at bounding box center [830, 455] width 13 height 13
click at [830, 455] on span "Select tree node" at bounding box center [830, 455] width 13 height 13
click at [832, 430] on span "Select tree node" at bounding box center [830, 432] width 13 height 13
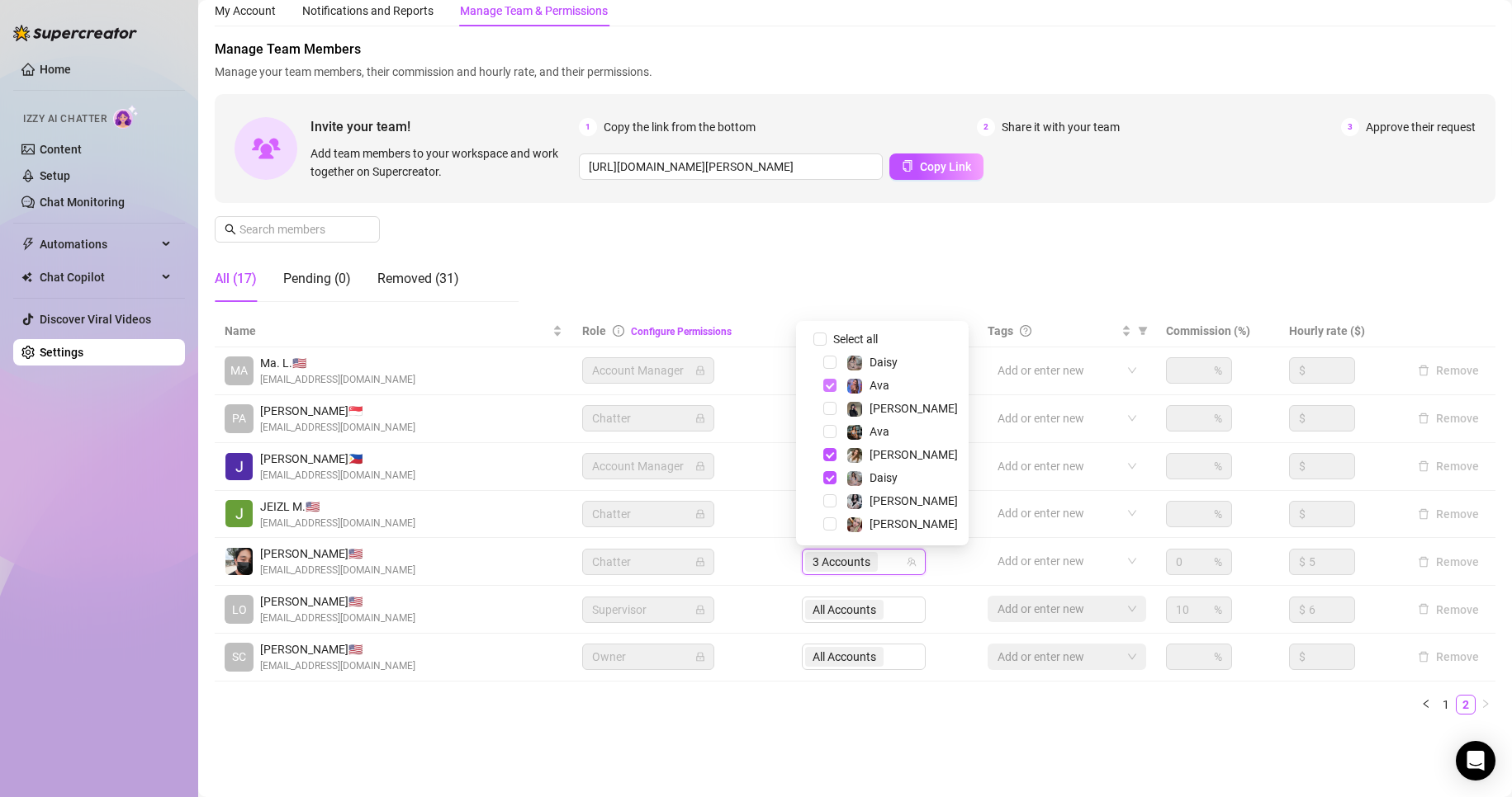
click at [833, 383] on span "Select tree node" at bounding box center [830, 385] width 13 height 13
click at [826, 477] on span "Select tree node" at bounding box center [830, 478] width 13 height 13
click at [829, 409] on span "Select tree node" at bounding box center [830, 408] width 13 height 13
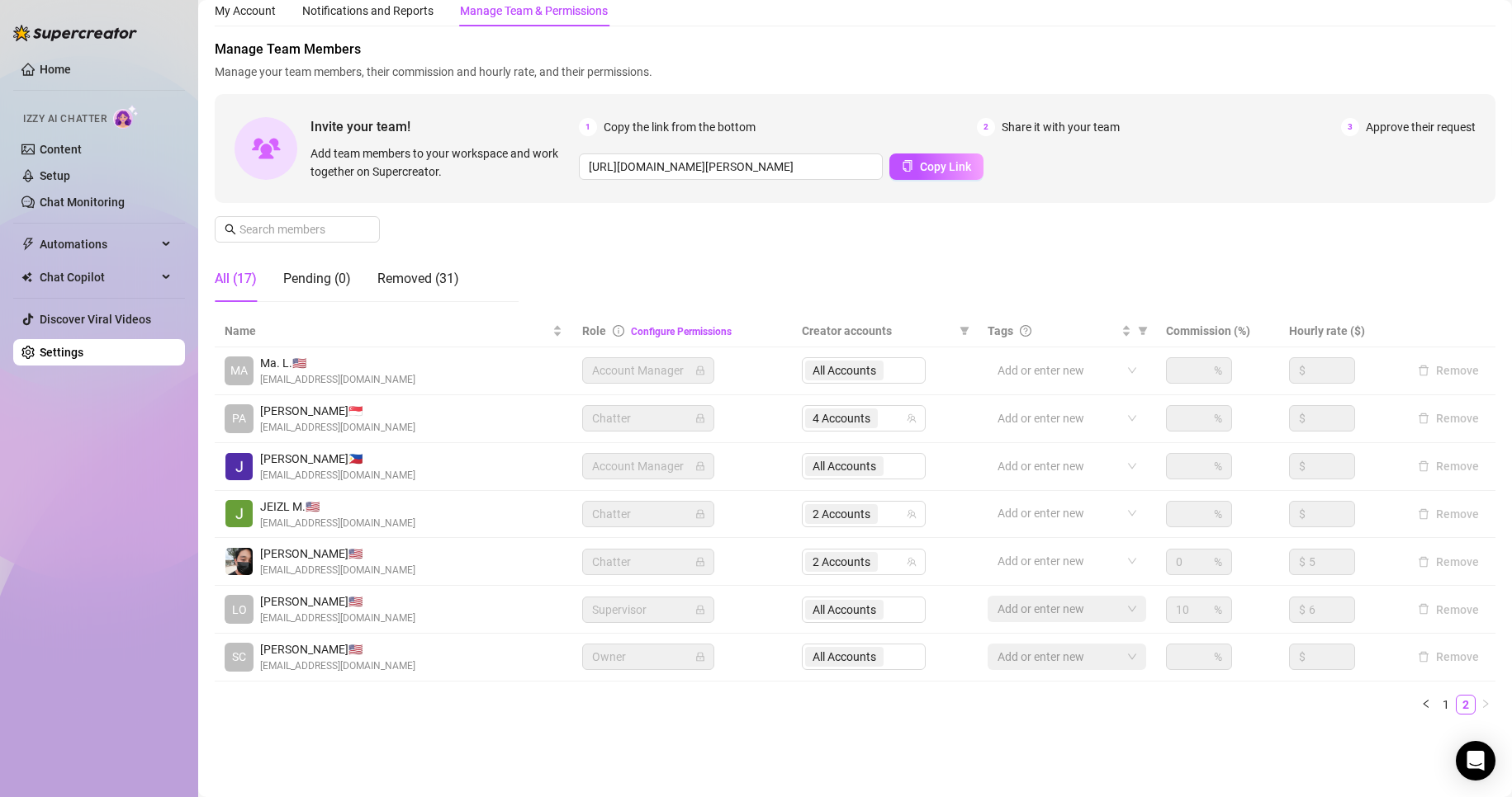
click at [778, 703] on ul "1 2" at bounding box center [855, 704] width 1280 height 20
click at [1437, 706] on link "1" at bounding box center [1446, 705] width 19 height 19
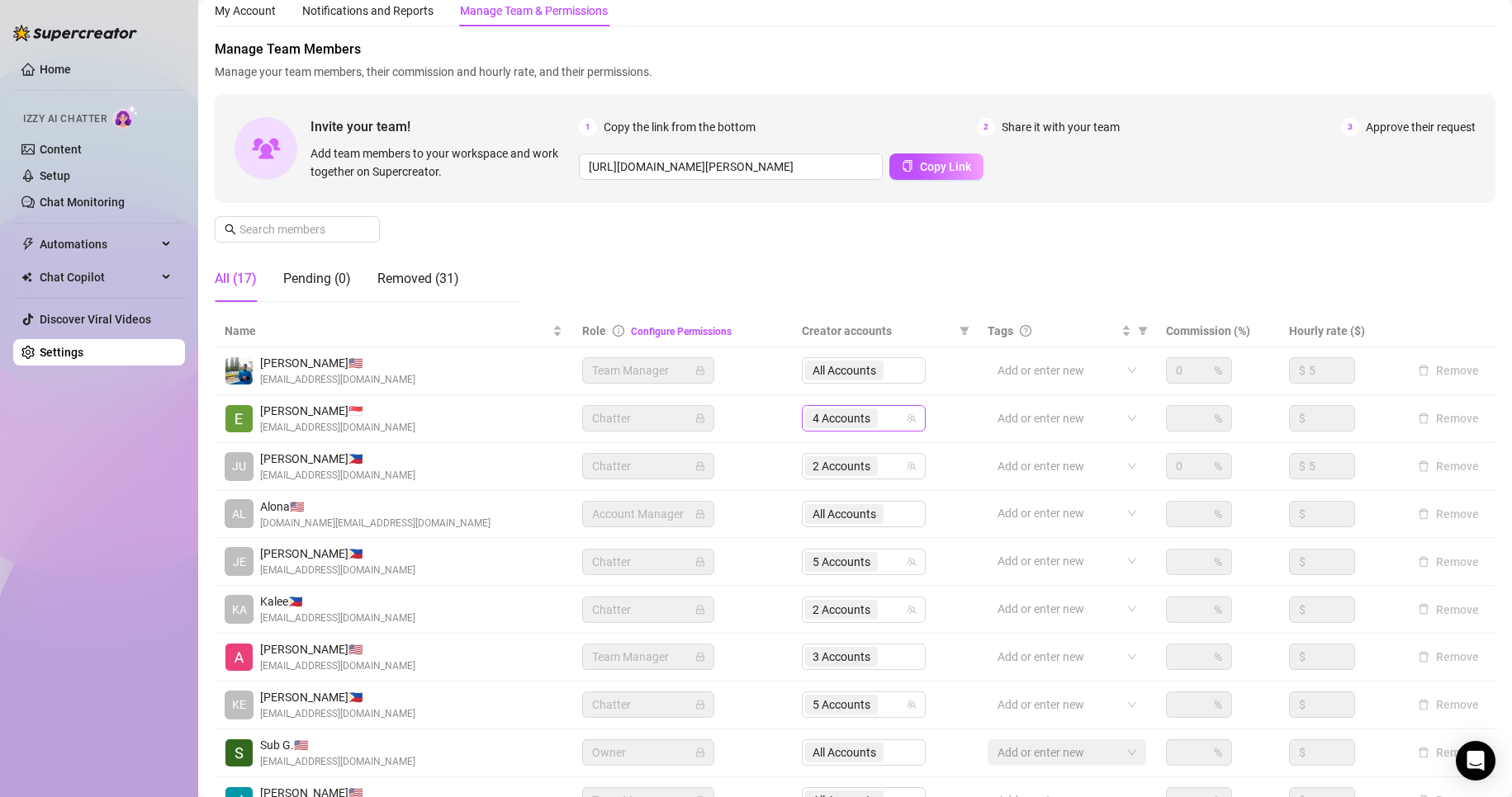
click at [848, 409] on span "4 Accounts" at bounding box center [841, 418] width 58 height 19
click at [1011, 292] on div "Manage Team Members Manage your team members, their commission and hourly rate,…" at bounding box center [855, 178] width 1280 height 275
click at [846, 657] on div "3 Accounts" at bounding box center [863, 657] width 124 height 26
click at [767, 649] on td "Team Manager" at bounding box center [682, 658] width 220 height 47
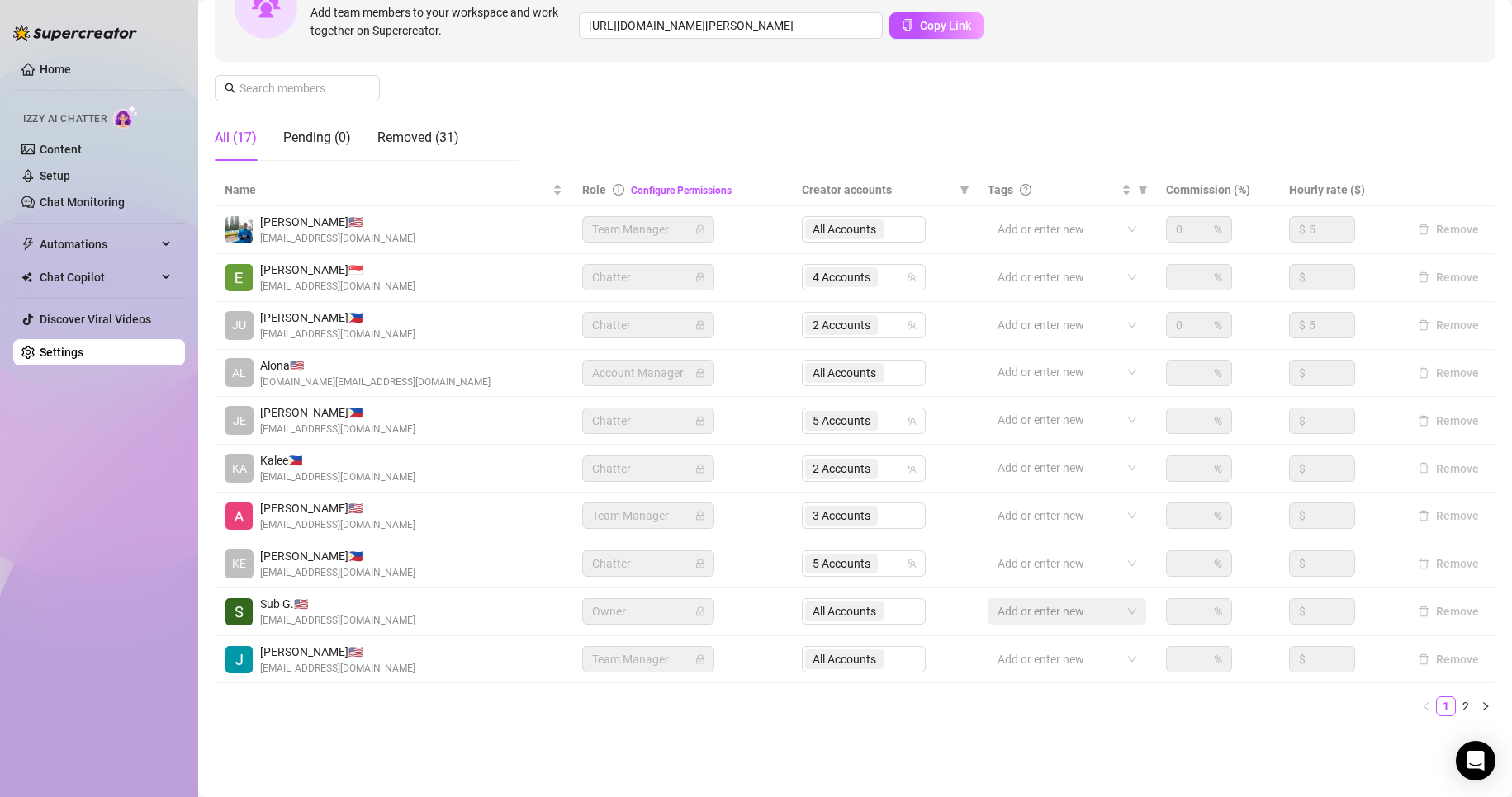
scroll to position [197, 0]
click at [55, 173] on link "Setup" at bounding box center [55, 176] width 31 height 13
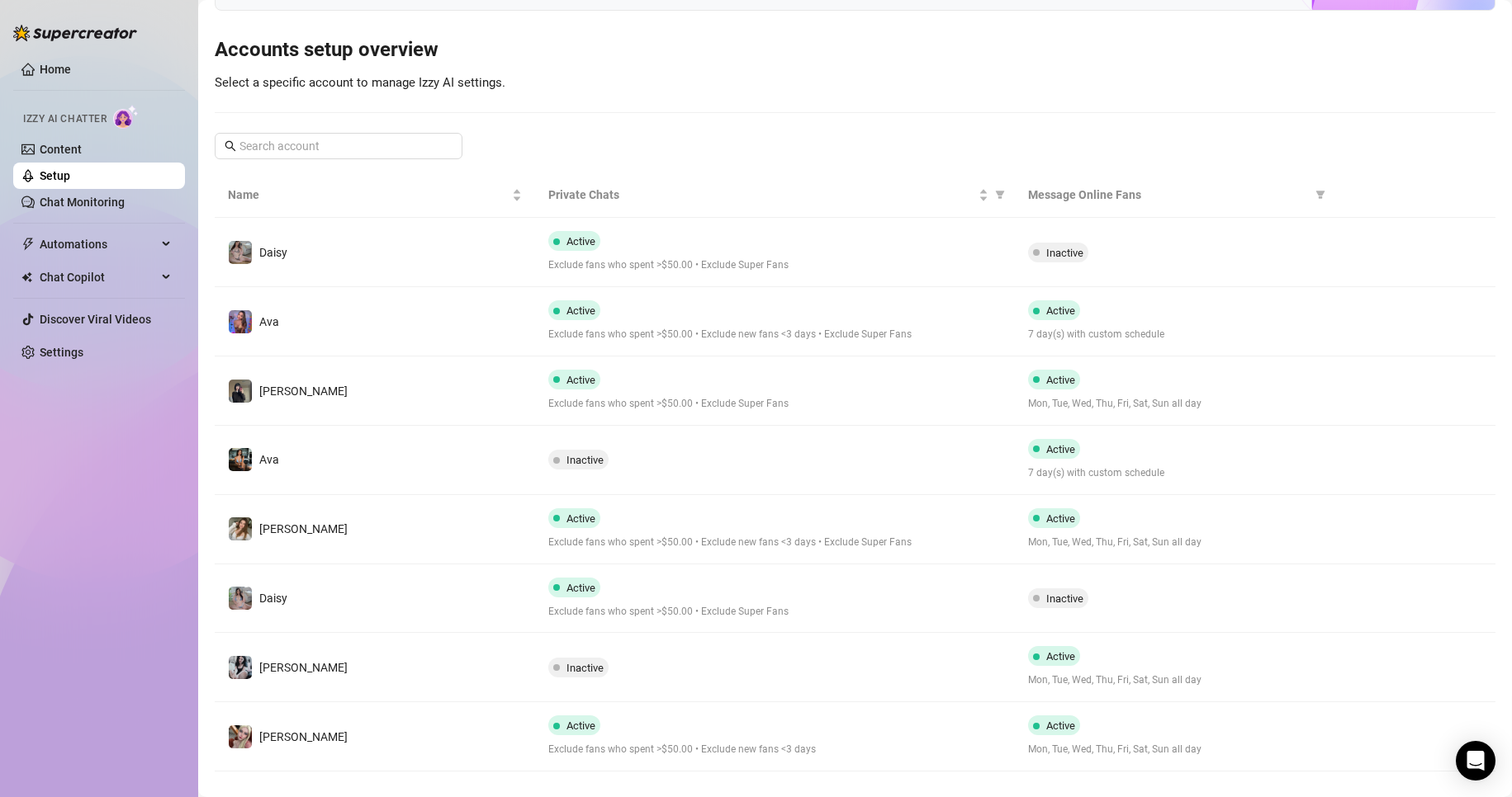
scroll to position [167, 0]
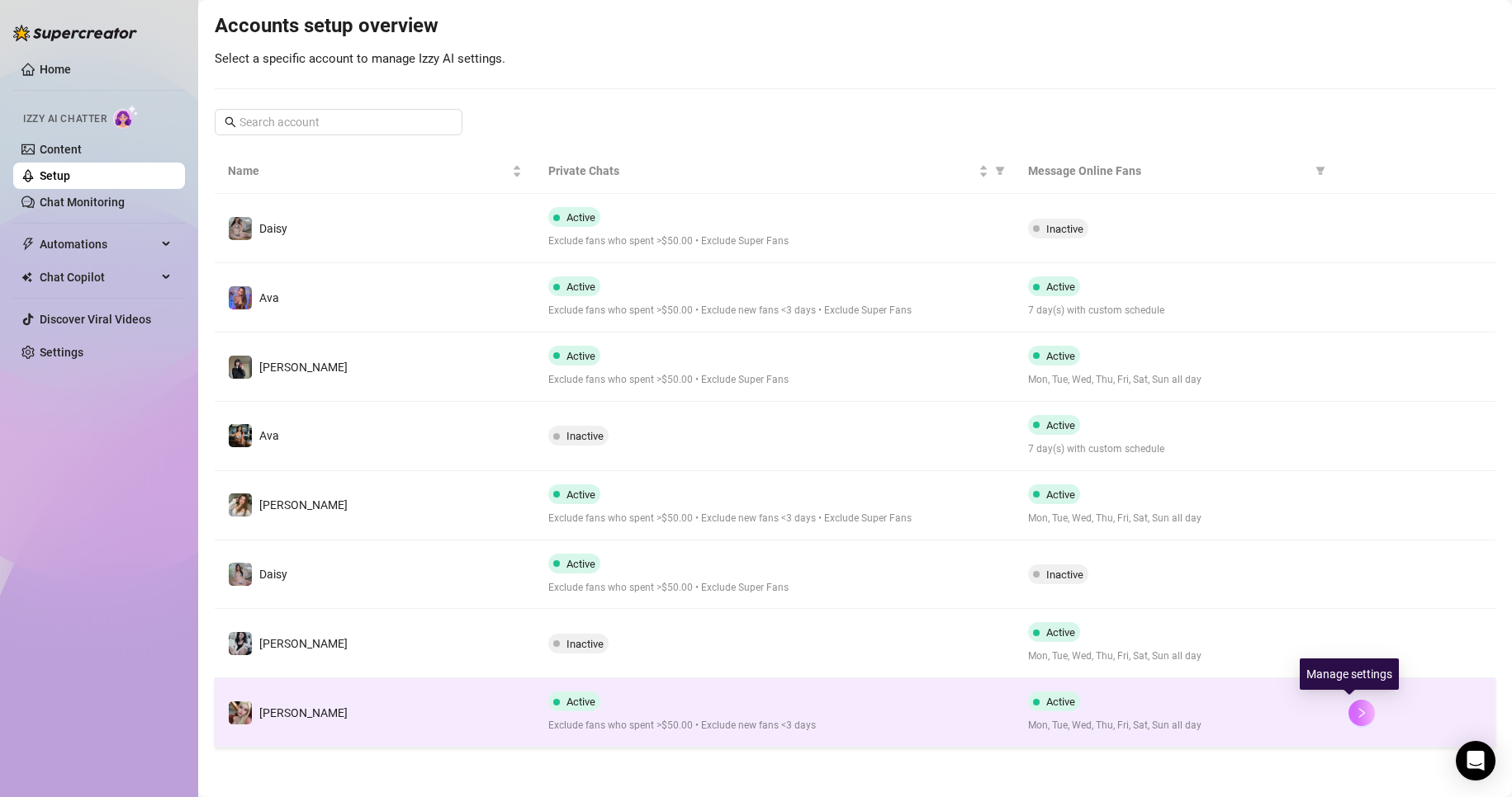
click at [1356, 711] on icon "right" at bounding box center [1361, 713] width 11 height 11
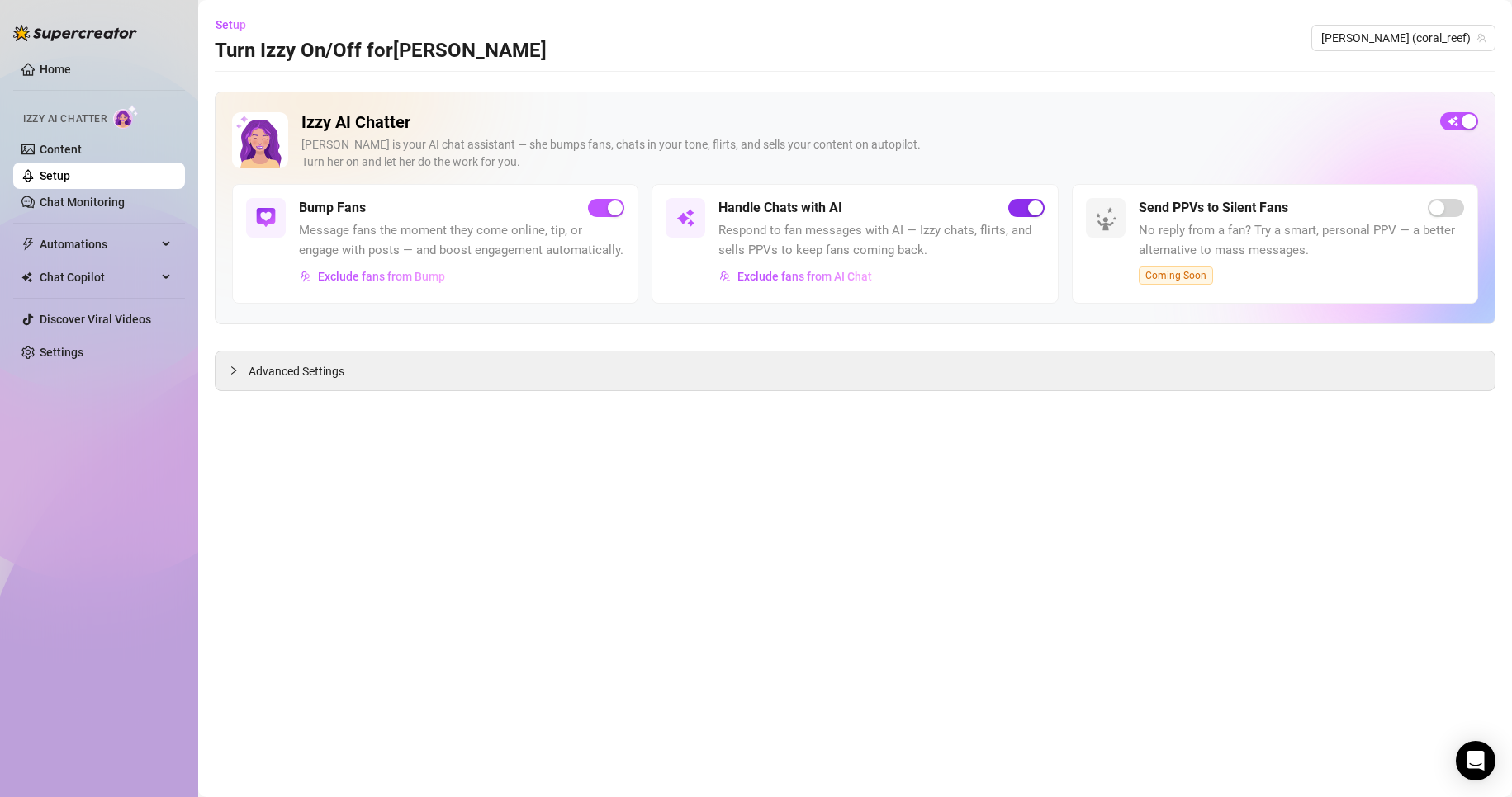
click at [1026, 207] on button "button" at bounding box center [1026, 208] width 36 height 19
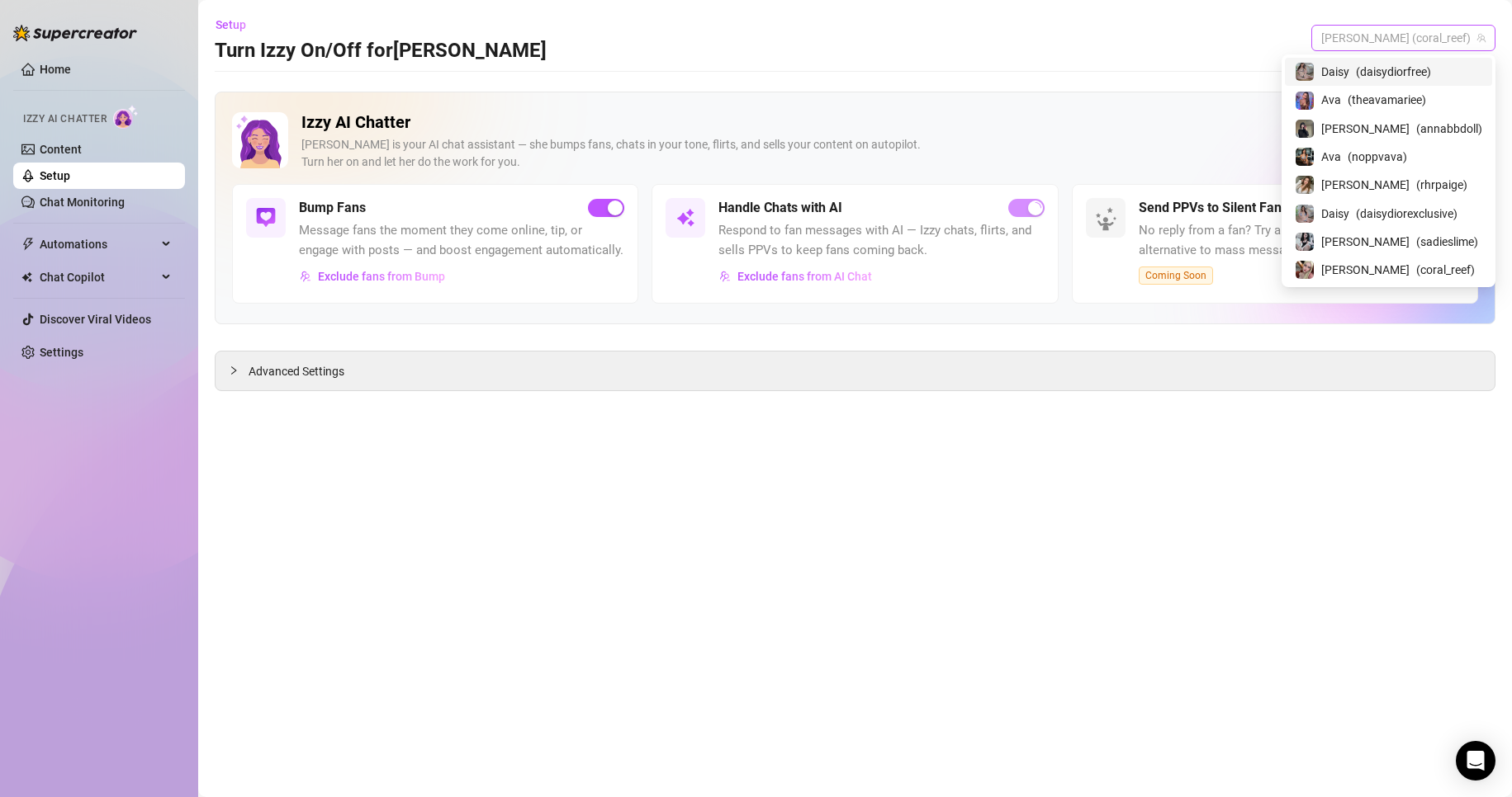
click at [1439, 36] on span "[PERSON_NAME] (coral_reef)" at bounding box center [1403, 38] width 165 height 25
click at [1375, 244] on div "[PERSON_NAME] ( sadieslime )" at bounding box center [1388, 241] width 187 height 20
click at [1438, 31] on span "[PERSON_NAME] (sadieslime)" at bounding box center [1401, 38] width 167 height 25
click at [1348, 260] on div "[PERSON_NAME] ( coral_reef )" at bounding box center [1388, 270] width 187 height 20
